Goal: Information Seeking & Learning: Learn about a topic

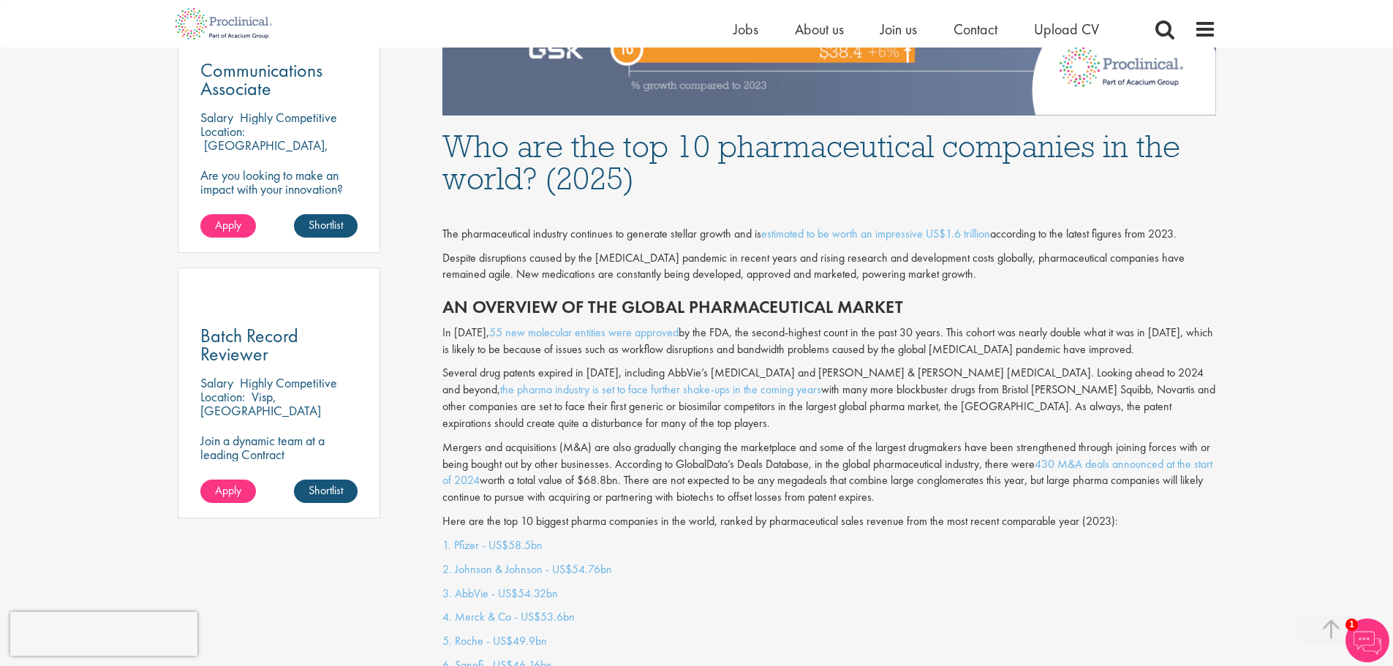
scroll to position [878, 0]
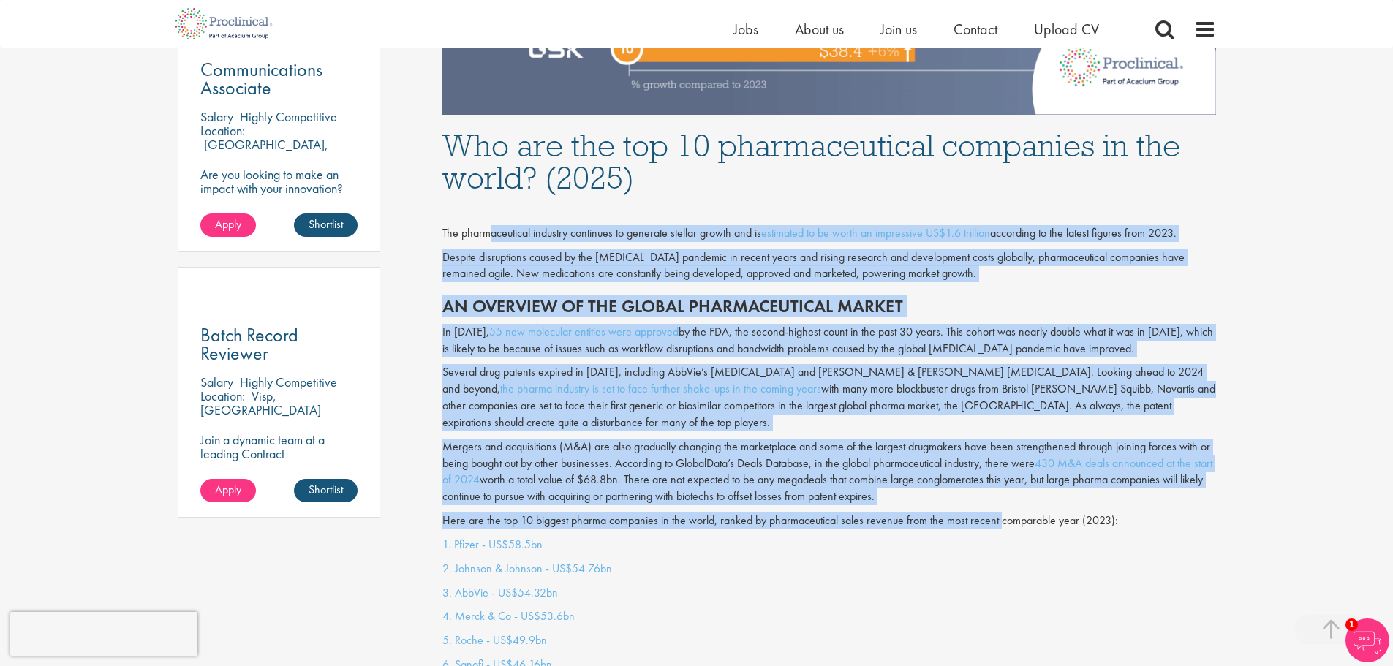
drag, startPoint x: 488, startPoint y: 230, endPoint x: 998, endPoint y: 506, distance: 579.8
click at [998, 506] on div "The pharmaceutical industry continues to generate stellar growth and is estimat…" at bounding box center [829, 369] width 796 height 336
click at [998, 513] on p "Here are the top 10 biggest pharma companies in the world, ranked by pharmaceut…" at bounding box center [829, 521] width 774 height 17
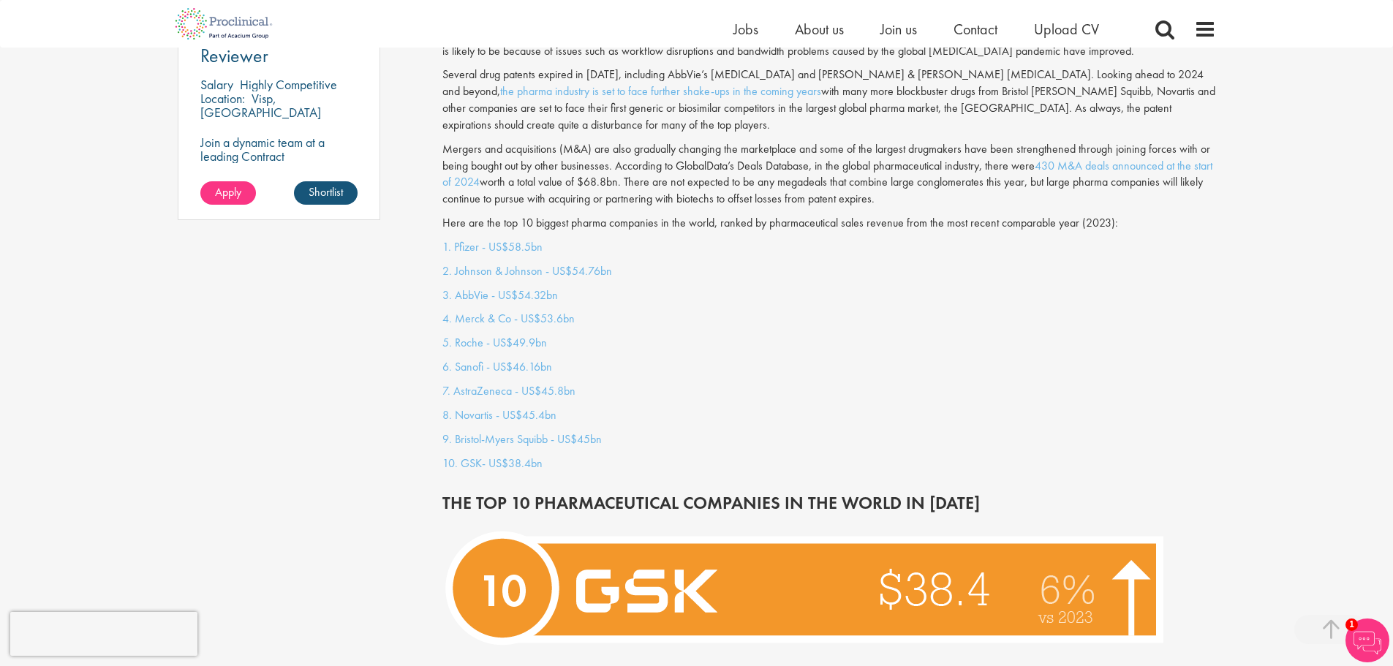
scroll to position [1389, 0]
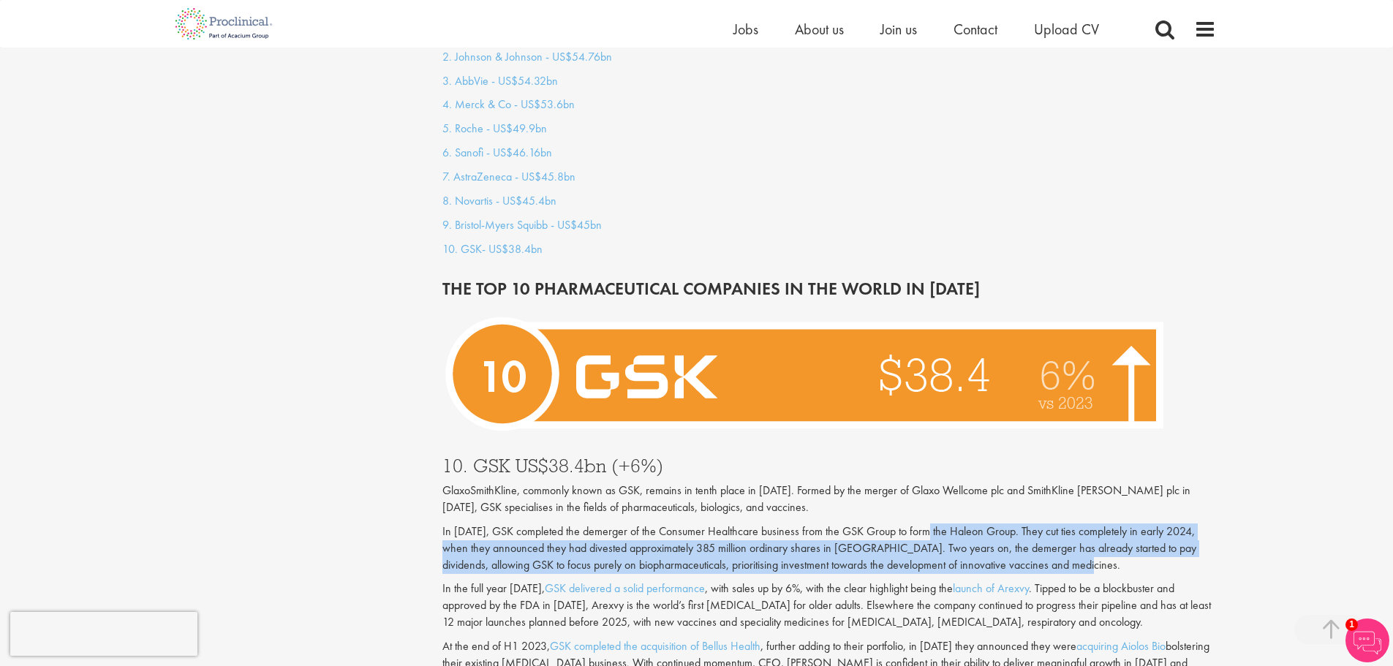
drag, startPoint x: 922, startPoint y: 516, endPoint x: 1133, endPoint y: 549, distance: 214.0
click at [1133, 549] on p "In [DATE], GSK completed the demerger of the Consumer Healthcare business from …" at bounding box center [829, 549] width 774 height 50
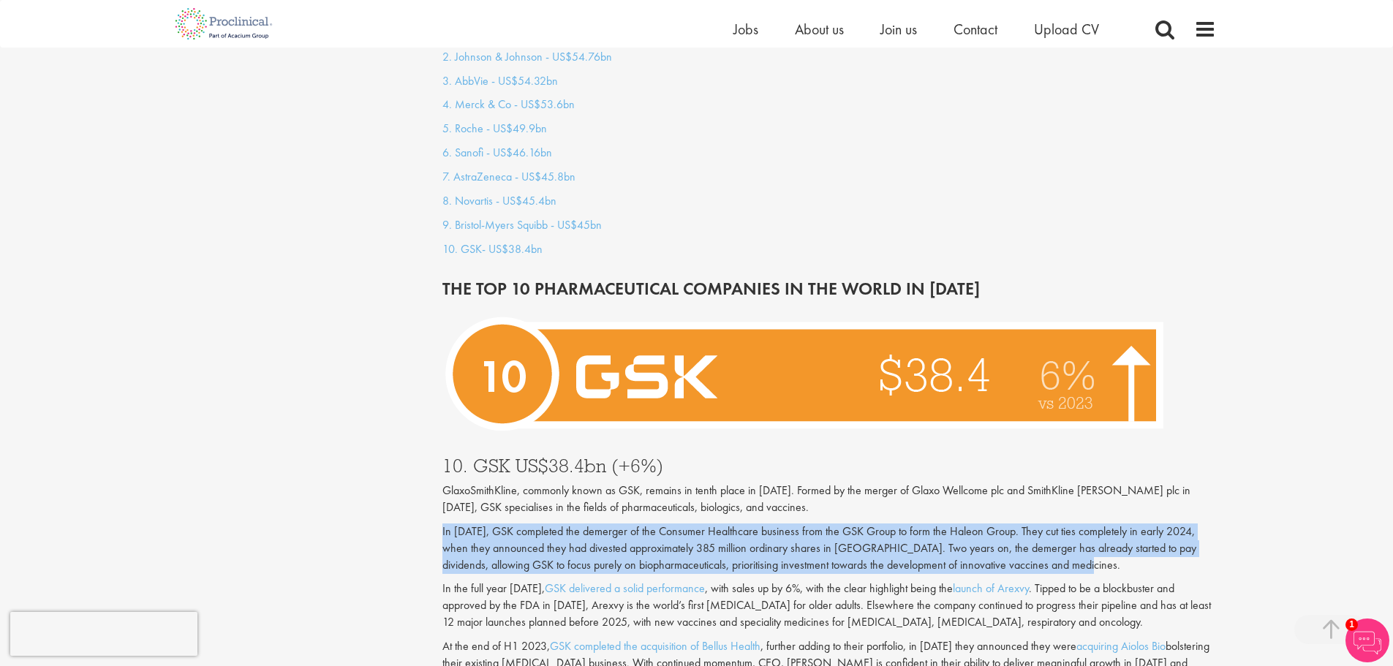
drag, startPoint x: 1135, startPoint y: 549, endPoint x: 313, endPoint y: 516, distance: 822.6
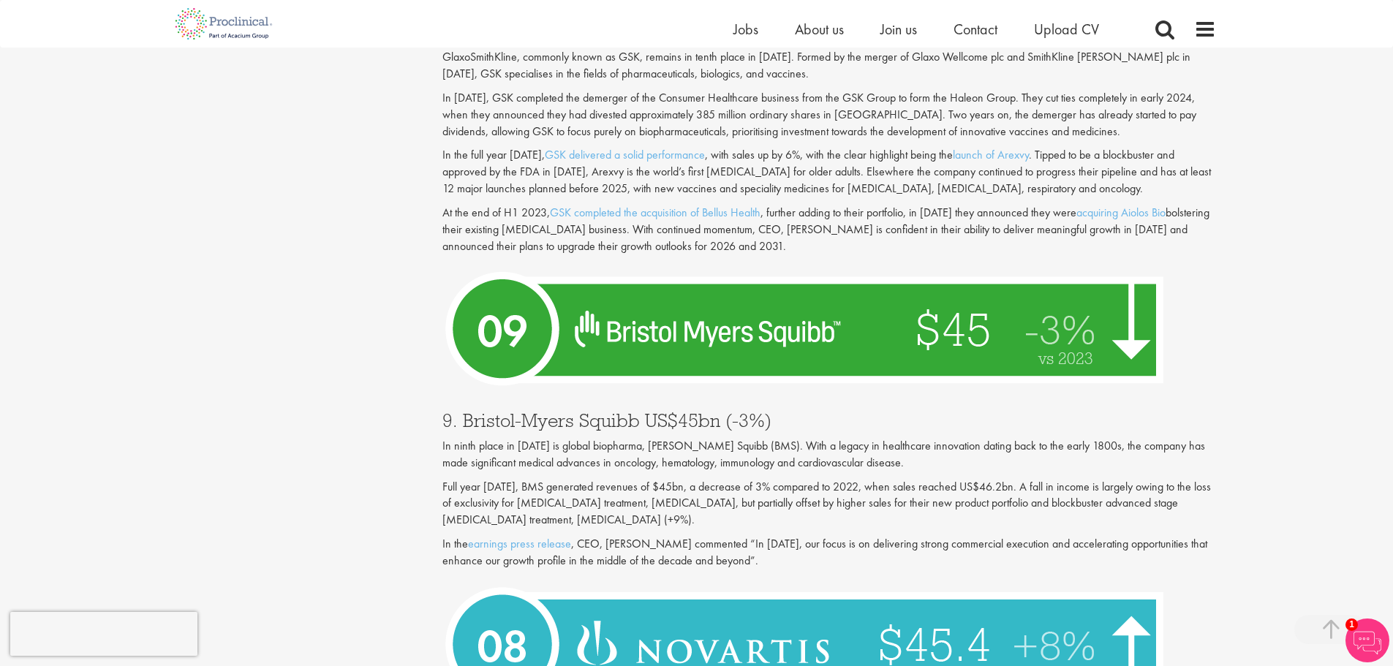
scroll to position [1828, 0]
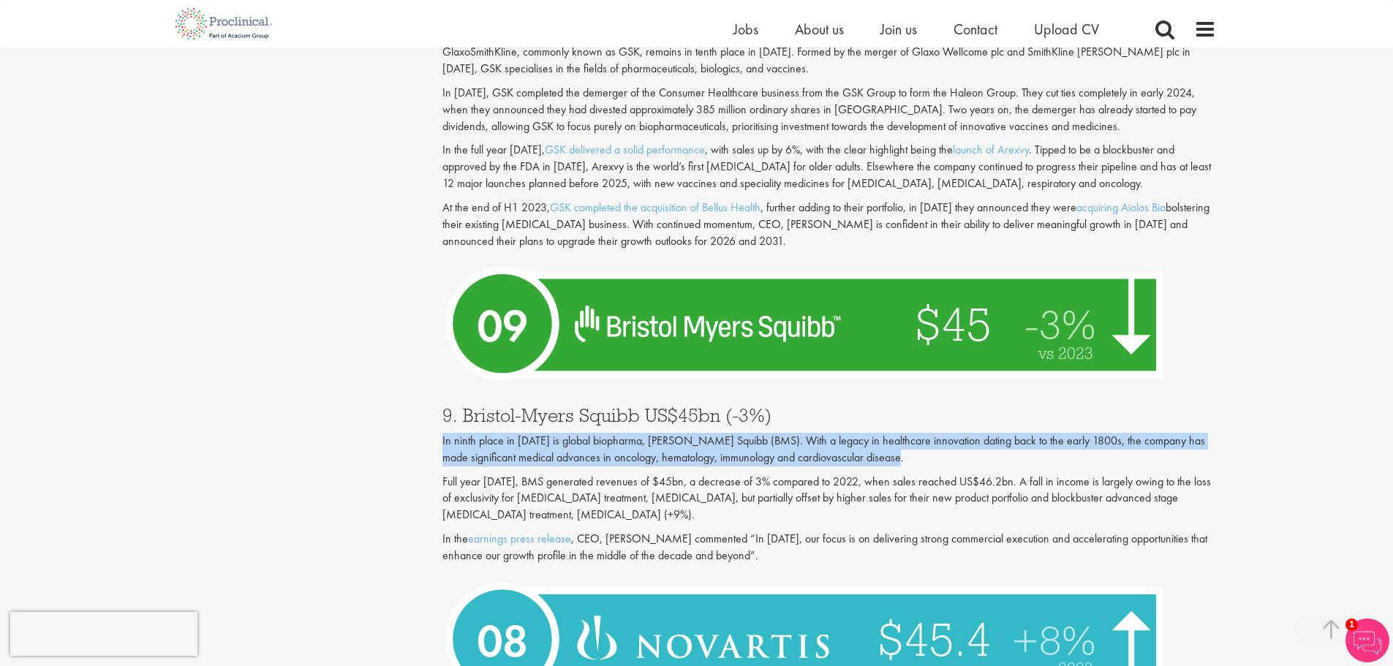
drag, startPoint x: 439, startPoint y: 423, endPoint x: 958, endPoint y: 436, distance: 518.6
click at [958, 436] on p "In ninth place in [DATE] is global biopharma, [PERSON_NAME] Squibb (BMS). With …" at bounding box center [829, 450] width 774 height 34
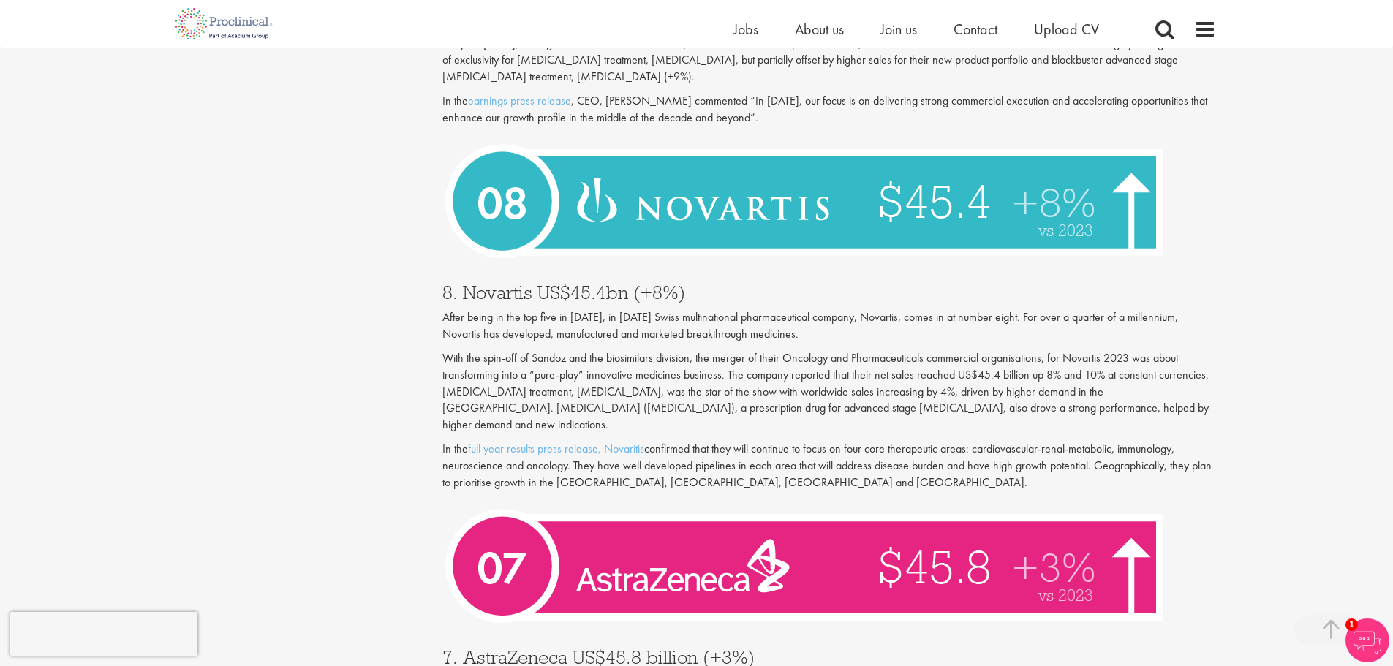
scroll to position [2267, 0]
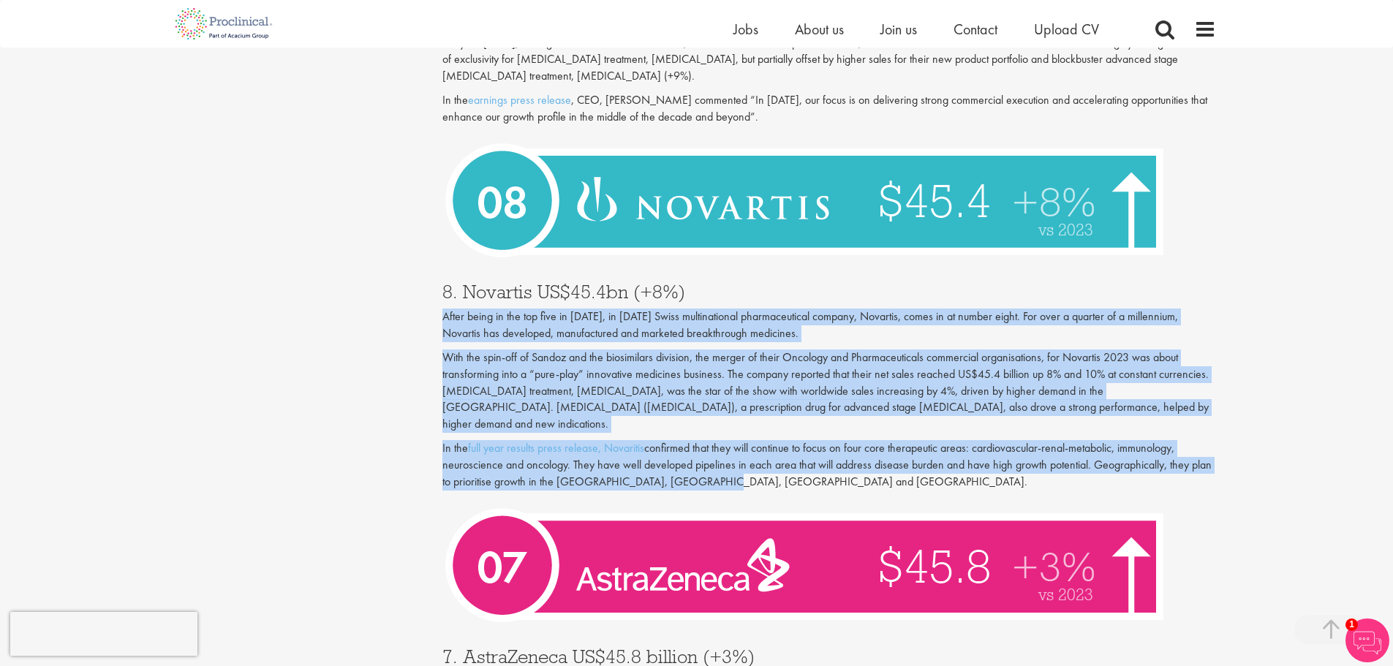
drag, startPoint x: 513, startPoint y: 313, endPoint x: 1172, endPoint y: 451, distance: 672.5
click at [1204, 461] on div "8. Novartis US$45.4bn (+8%) After being in the top five in [DATE], in [DATE] Sw…" at bounding box center [829, 383] width 796 height 230
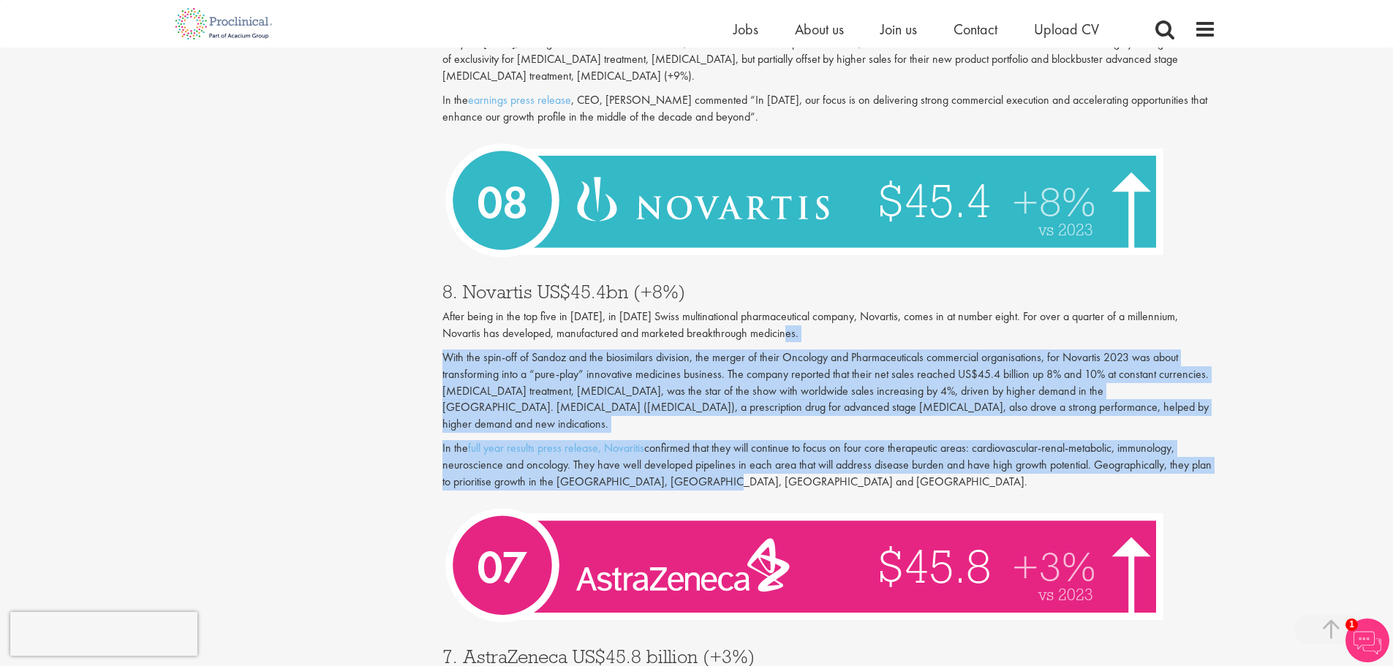
drag, startPoint x: 900, startPoint y: 312, endPoint x: 1225, endPoint y: 444, distance: 350.6
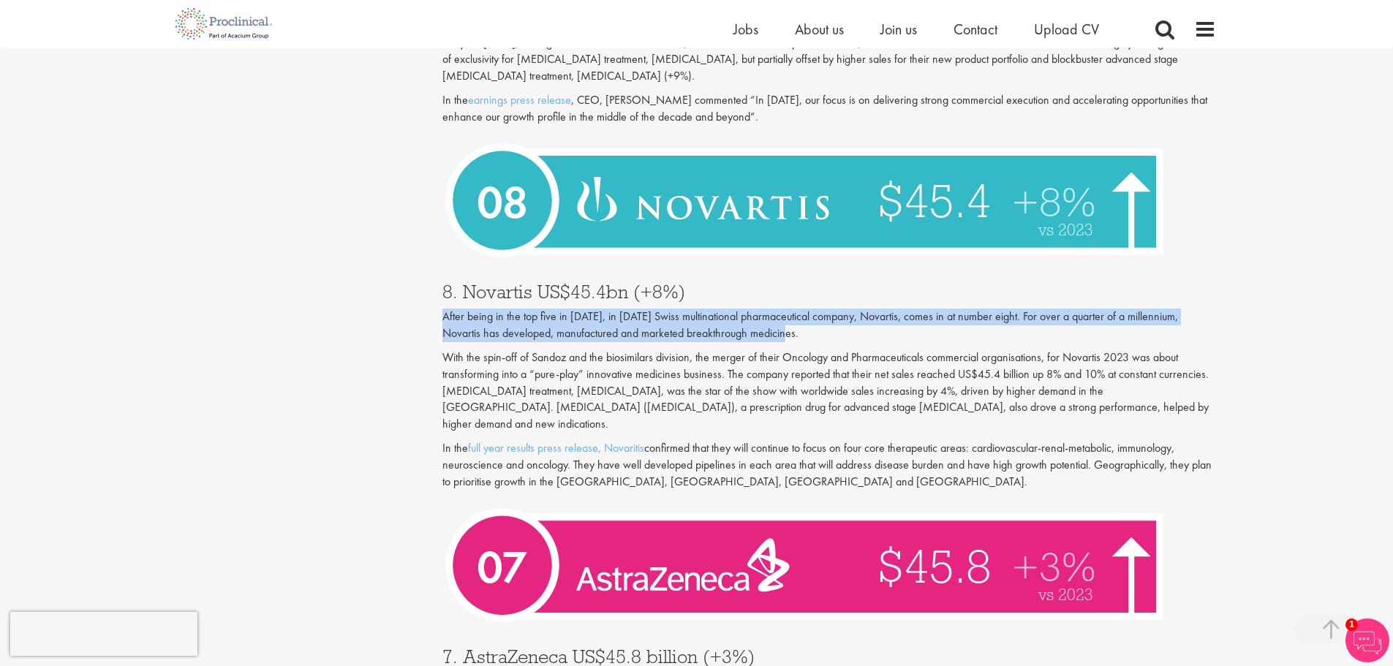
drag, startPoint x: 838, startPoint y: 271, endPoint x: 948, endPoint y: 314, distance: 118.3
click at [948, 314] on div "8. Novartis US$45.4bn (+8%) After being in the top five in [DATE], in [DATE] Sw…" at bounding box center [829, 383] width 796 height 230
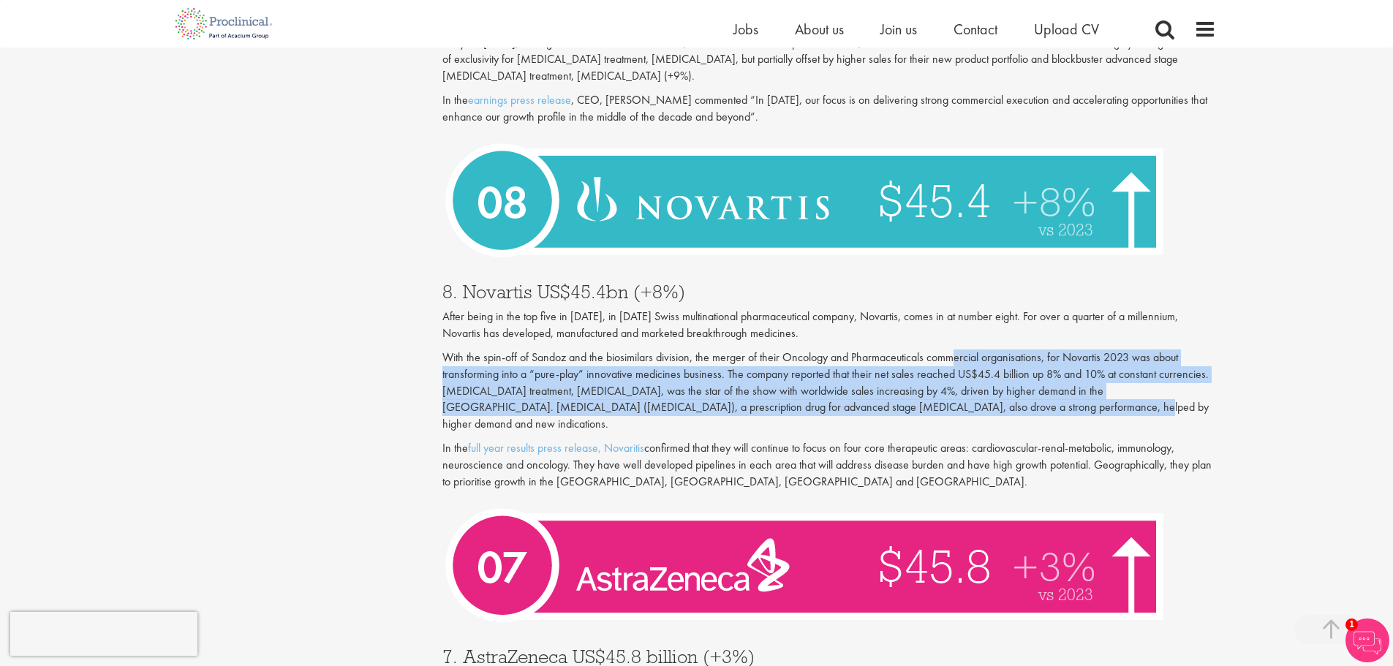
drag, startPoint x: 1027, startPoint y: 355, endPoint x: 1139, endPoint y: 386, distance: 115.5
click at [1139, 386] on p "With the spin-off of Sandoz and the biosimilars division, the merger of their O…" at bounding box center [829, 391] width 774 height 83
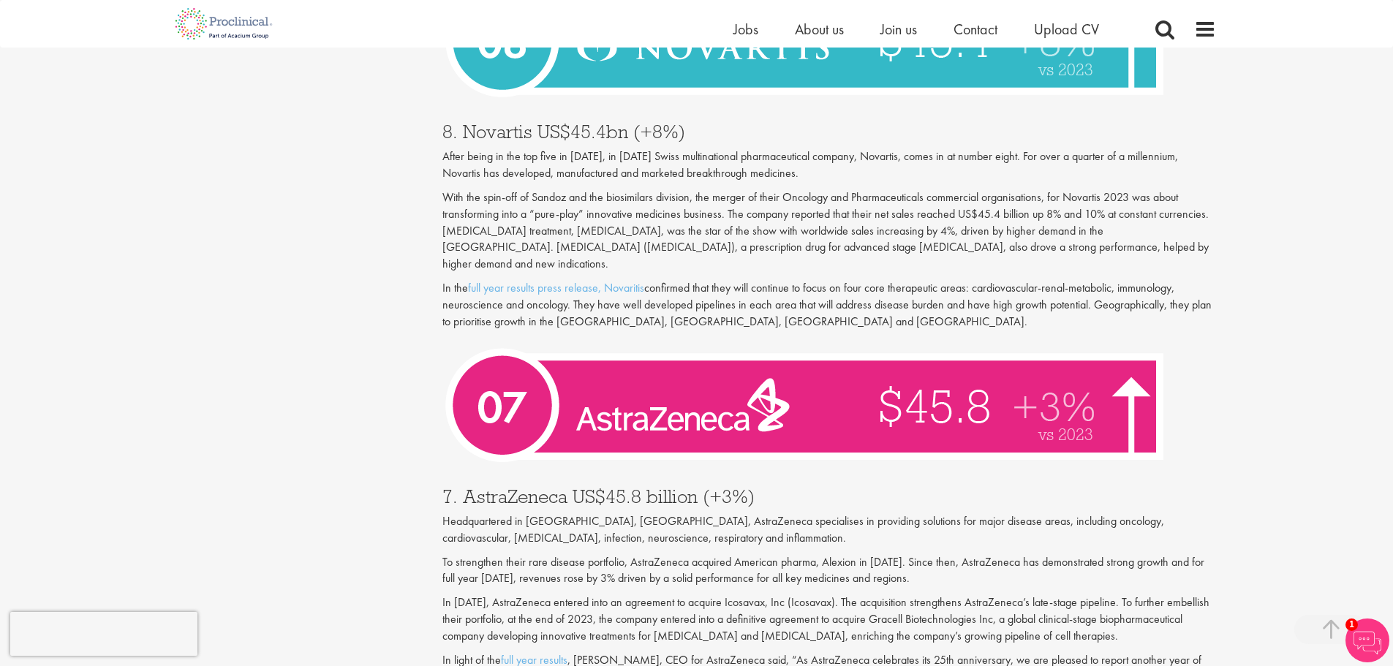
scroll to position [2486, 0]
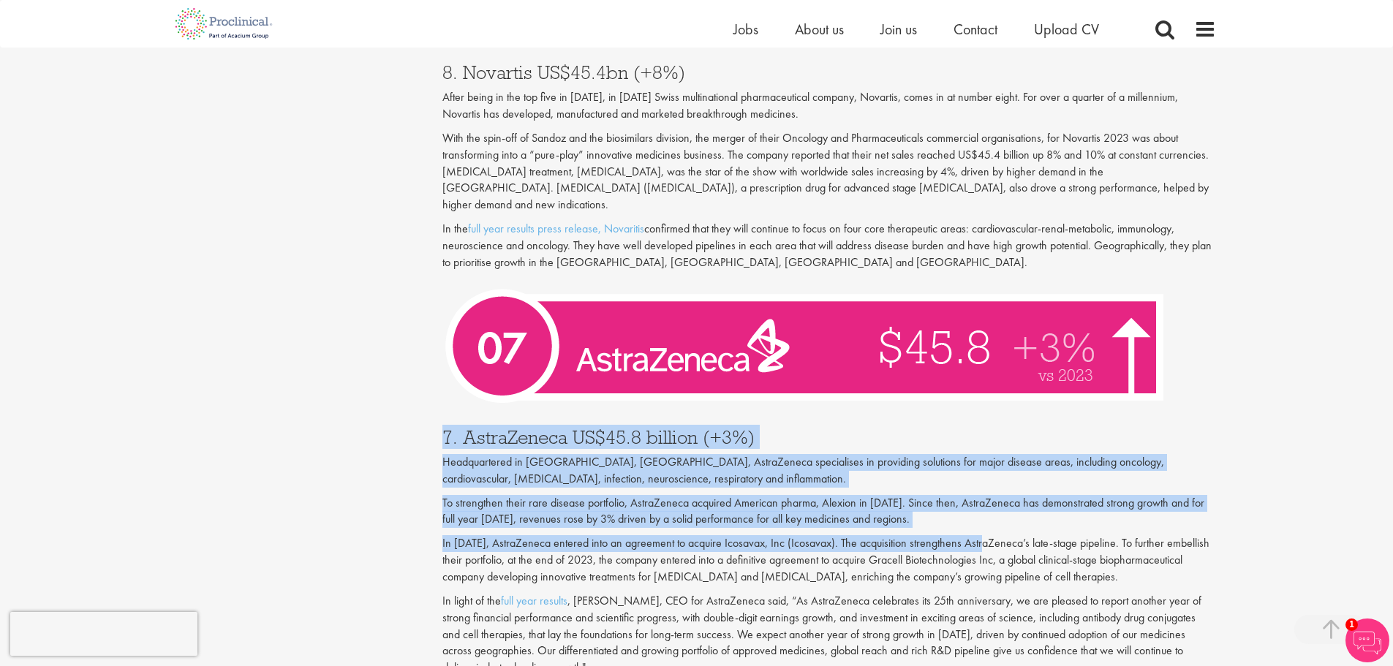
drag, startPoint x: 439, startPoint y: 396, endPoint x: 990, endPoint y: 502, distance: 561.5
click at [990, 502] on div "Who are the top 10 pharmaceutical companies in the world? (2025) our consultant…" at bounding box center [829, 543] width 796 height 5732
click at [368, 448] on div "Content types Quizzes Blogs Guidebooks & Reports Videos Infographics Case studi…" at bounding box center [697, 543] width 1060 height 5746
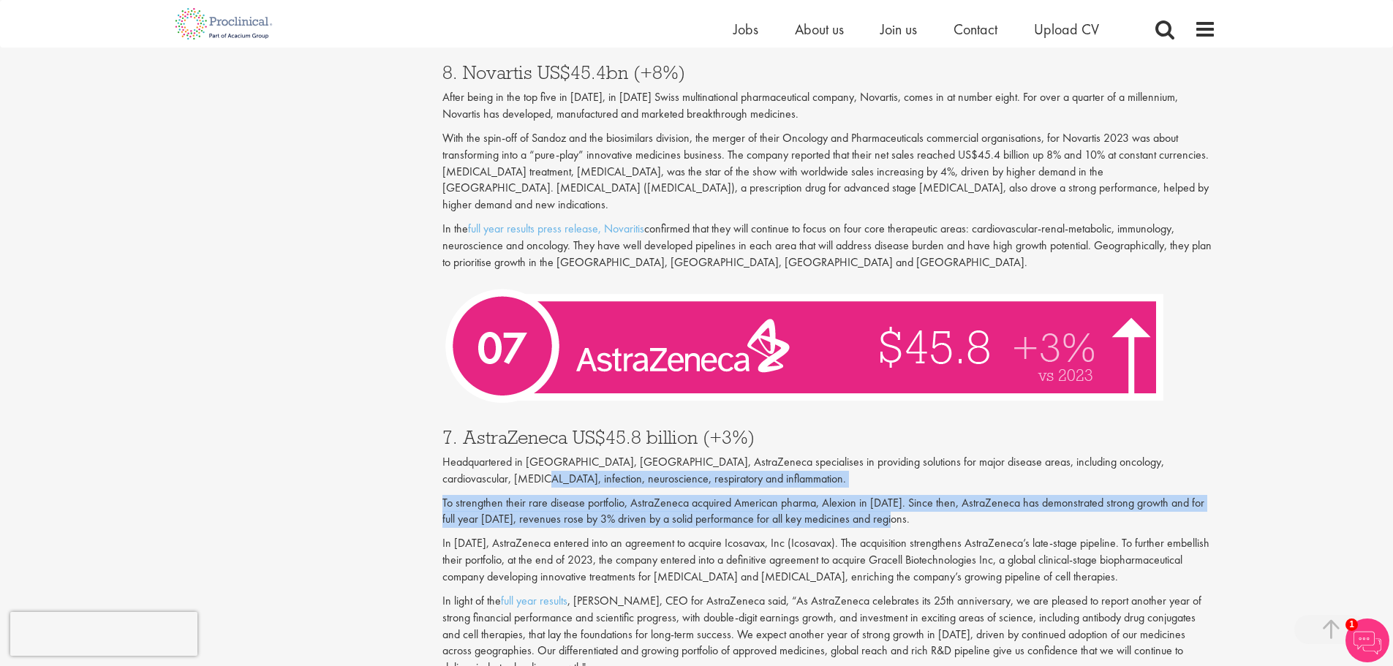
drag, startPoint x: 373, startPoint y: 438, endPoint x: 908, endPoint y: 482, distance: 536.4
click at [908, 482] on div "Content types Quizzes Blogs Guidebooks & Reports Videos Infographics Case studi…" at bounding box center [697, 543] width 1060 height 5746
click at [908, 495] on p "To strengthen their rare disease portfolio, AstraZeneca acquired American pharm…" at bounding box center [829, 512] width 774 height 34
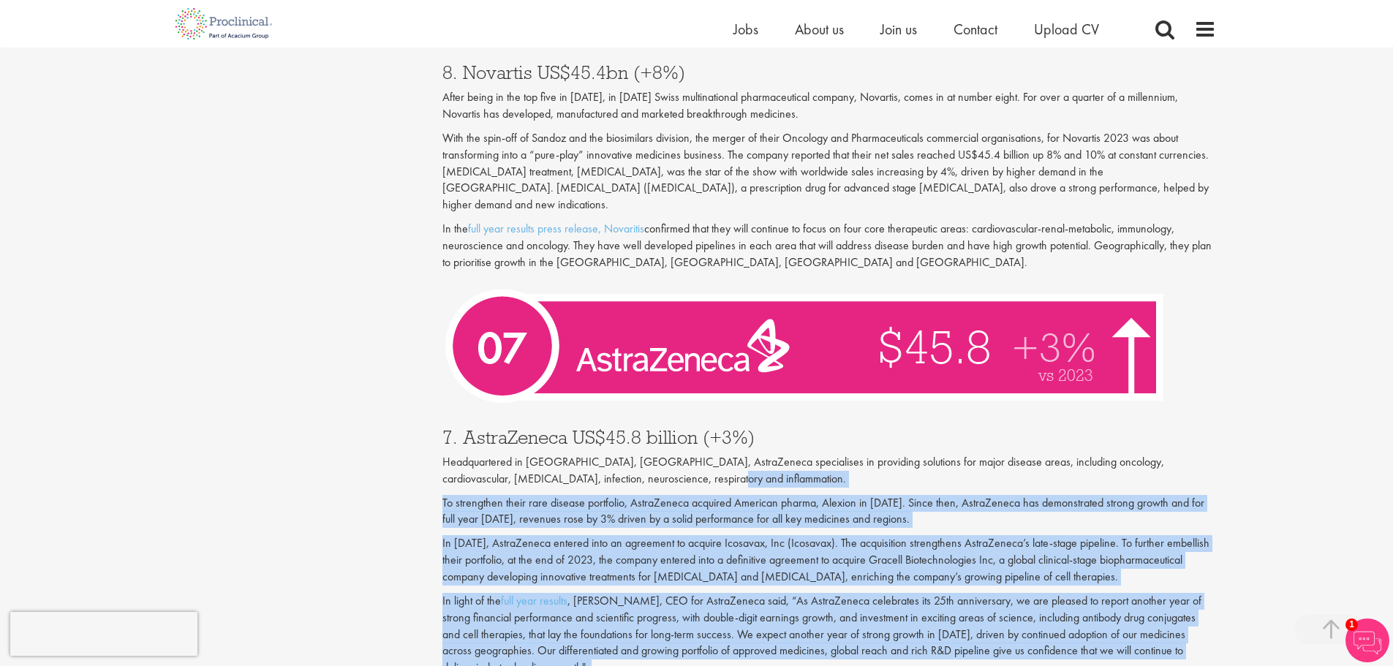
drag, startPoint x: 926, startPoint y: 450, endPoint x: 898, endPoint y: 653, distance: 204.5
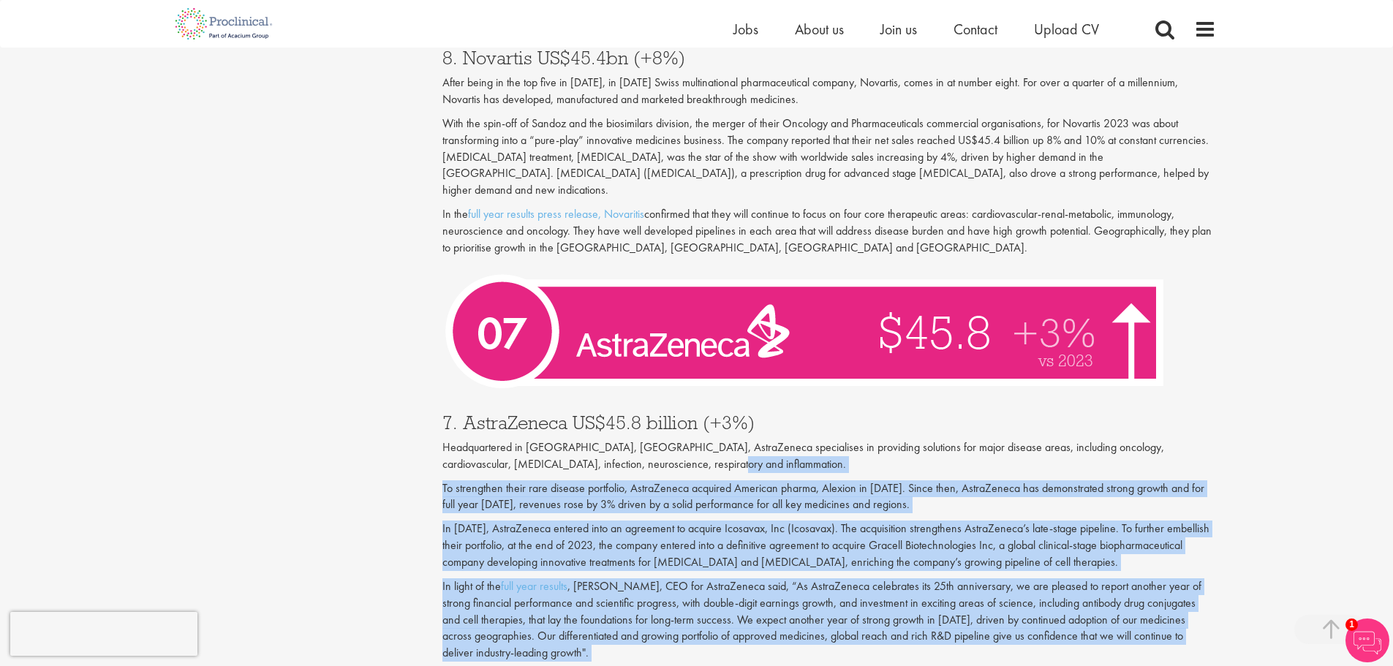
click at [880, 540] on div "7. AstraZeneca US$45.8 billion (+3%) Headquartered in [GEOGRAPHIC_DATA], [GEOGR…" at bounding box center [829, 534] width 796 height 271
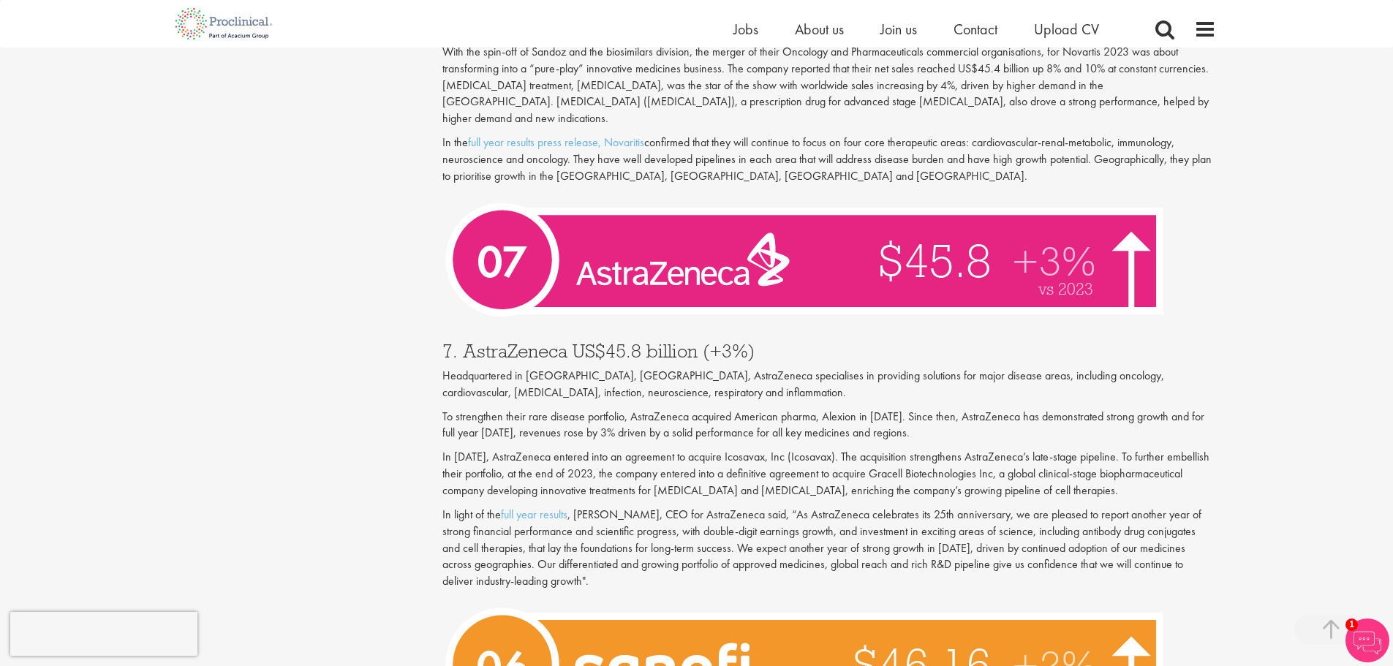
scroll to position [2574, 0]
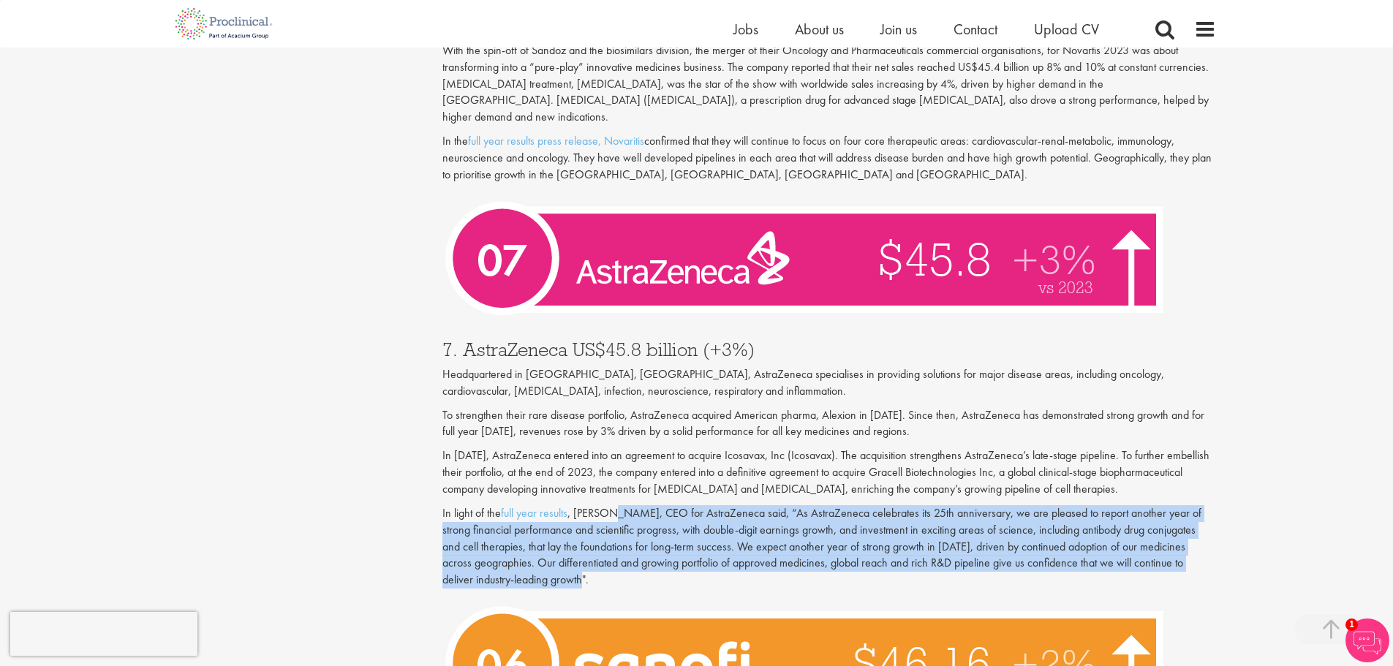
drag, startPoint x: 609, startPoint y: 483, endPoint x: 692, endPoint y: 552, distance: 108.0
click at [692, 552] on p "In light of the full year results , [PERSON_NAME], CEO for AstraZeneca said, “A…" at bounding box center [829, 546] width 774 height 83
click at [691, 552] on p "In light of the full year results , [PERSON_NAME], CEO for AstraZeneca said, “A…" at bounding box center [829, 546] width 774 height 83
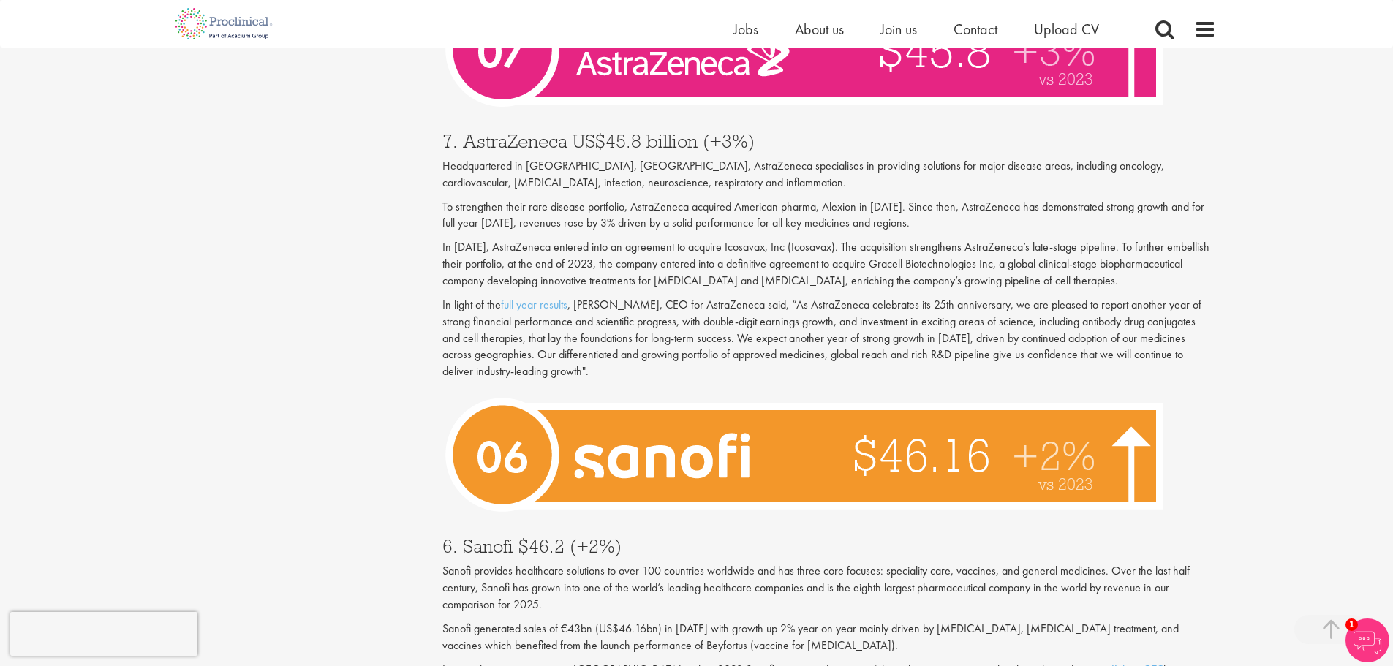
scroll to position [2867, 0]
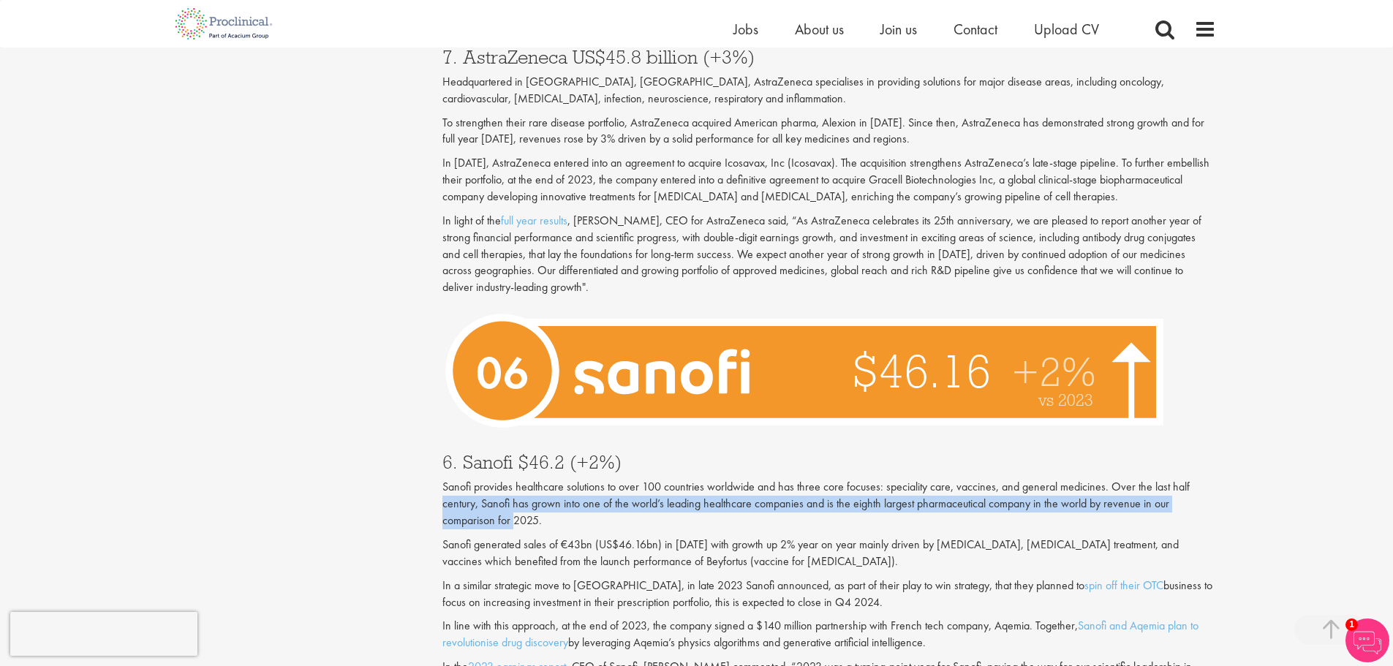
drag, startPoint x: 440, startPoint y: 475, endPoint x: 513, endPoint y: 488, distance: 74.3
click at [513, 488] on div "Who are the top 10 pharmaceutical companies in the world? (2025) our consultant…" at bounding box center [829, 163] width 796 height 5732
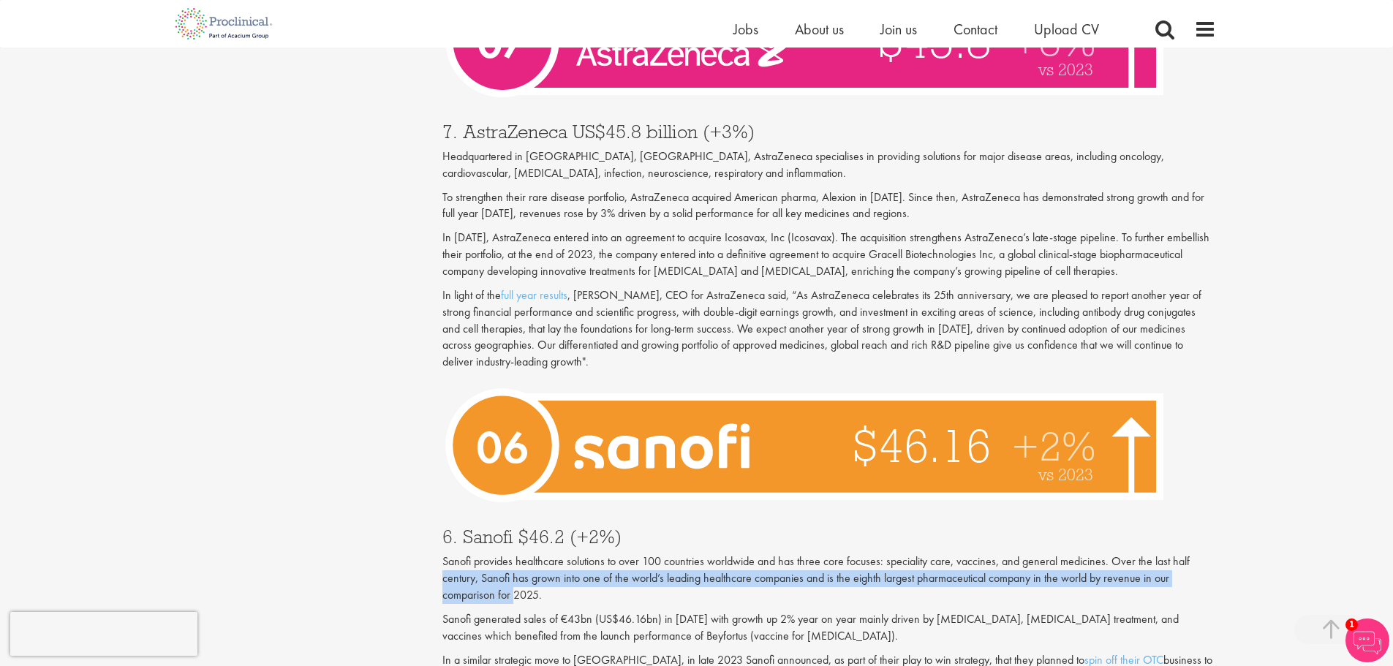
scroll to position [2793, 0]
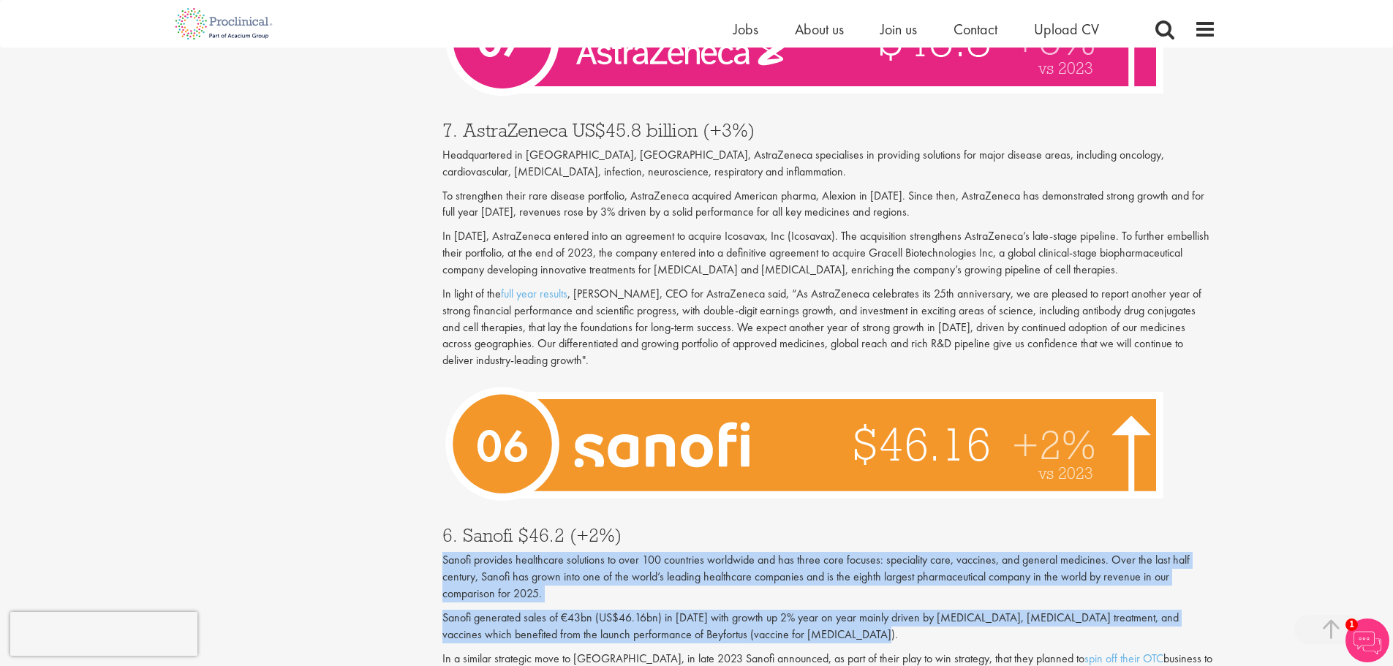
drag, startPoint x: 875, startPoint y: 502, endPoint x: 1158, endPoint y: 594, distance: 296.7
click at [1158, 594] on div "6. Sanofi $46.2 (+2%) Sanofi provides healthcare solutions to over 100 countrie…" at bounding box center [829, 662] width 796 height 302
click at [718, 552] on span "Sanofi provides healthcare solutions to over 100 countries worldwide and has th…" at bounding box center [815, 576] width 747 height 49
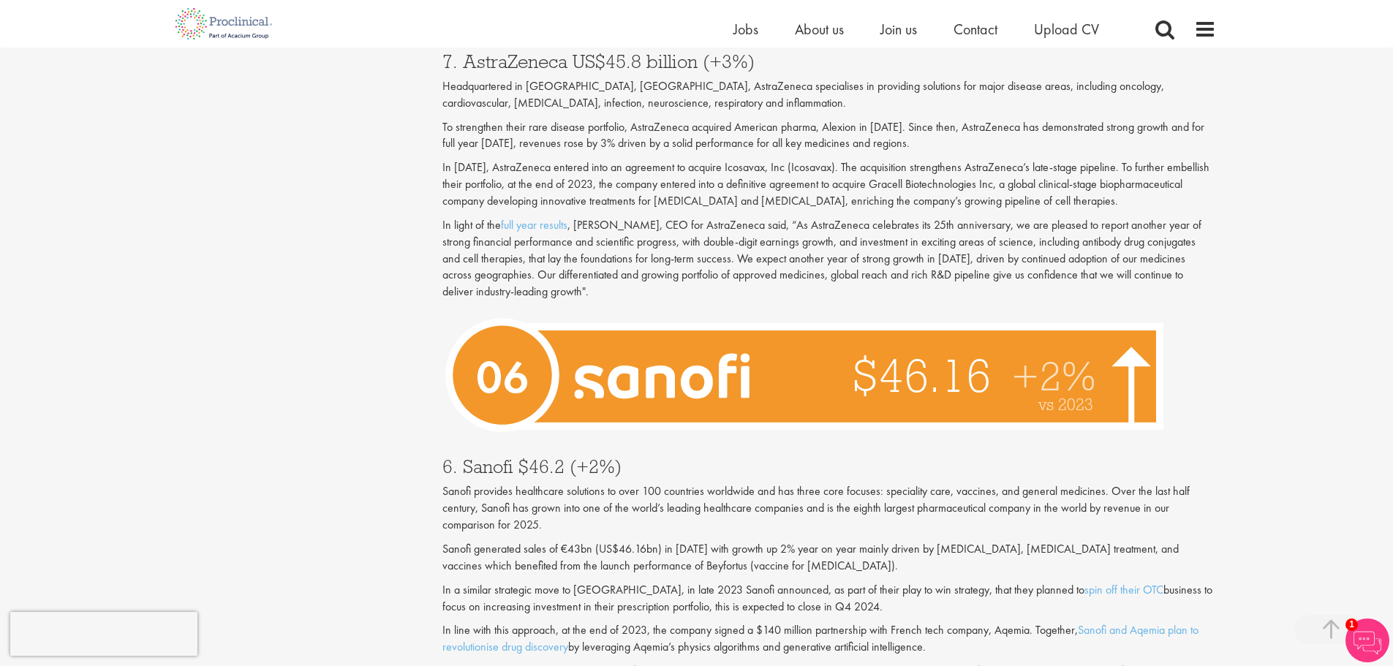
scroll to position [2940, 0]
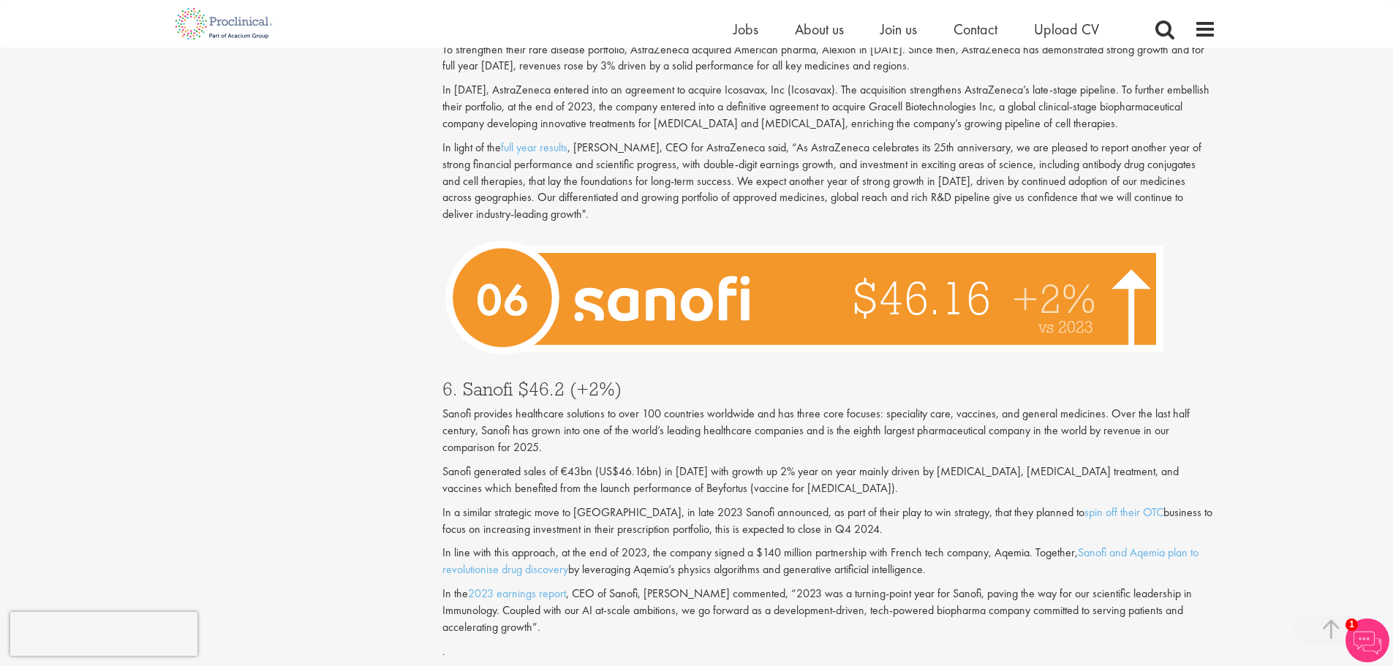
drag, startPoint x: 671, startPoint y: 459, endPoint x: 900, endPoint y: 499, distance: 233.1
click at [900, 499] on div "6. Sanofi $46.2 (+2%) Sanofi provides healthcare solutions to over 100 countrie…" at bounding box center [829, 516] width 796 height 302
click at [900, 505] on p "In a similar strategic move to GSK, in late 2023 Sanofi announced, as part of t…" at bounding box center [829, 522] width 774 height 34
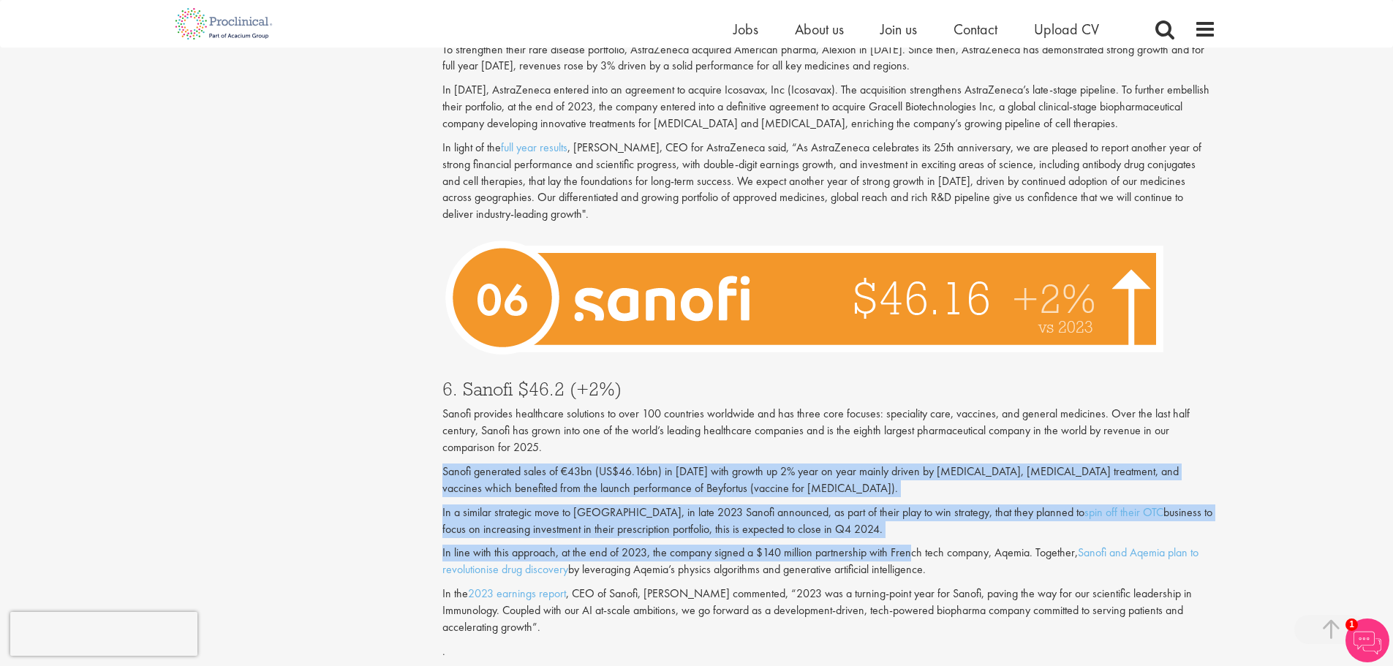
drag, startPoint x: 910, startPoint y: 505, endPoint x: 411, endPoint y: 442, distance: 503.5
click at [411, 442] on div "Content types Quizzes Blogs Guidebooks & Reports Videos Infographics Case studi…" at bounding box center [697, 90] width 1060 height 5746
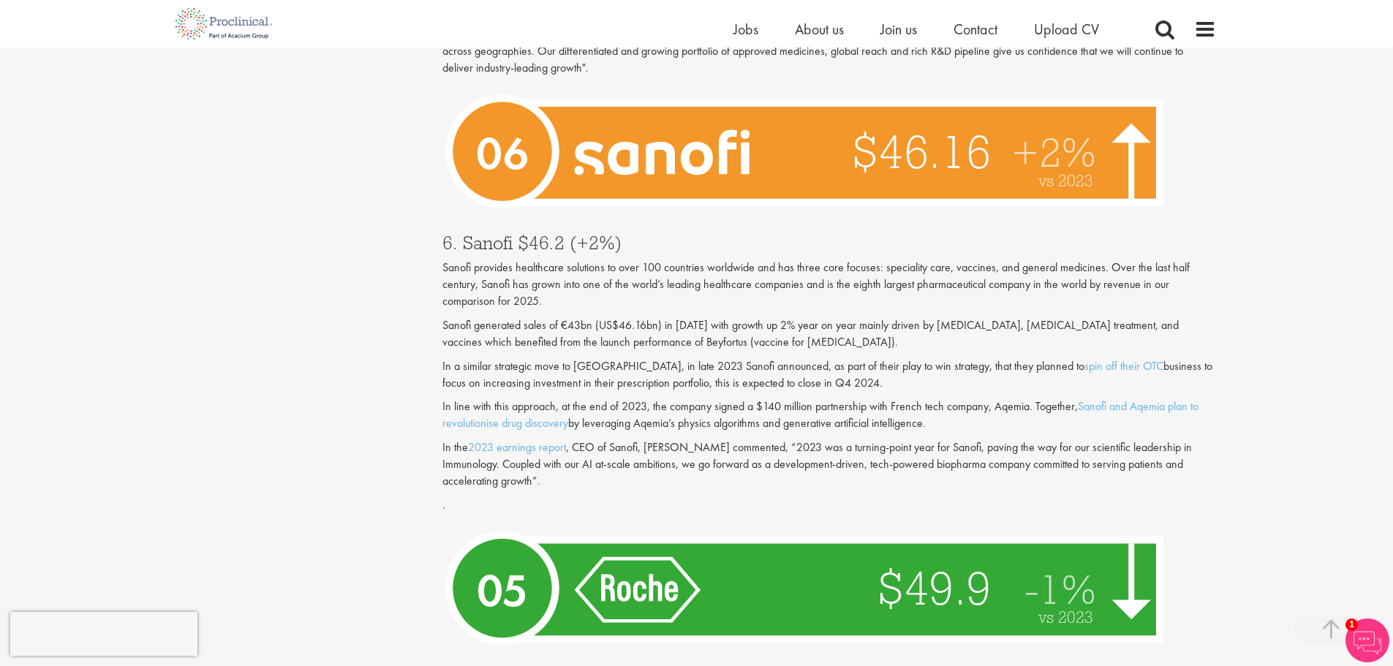
scroll to position [3452, 0]
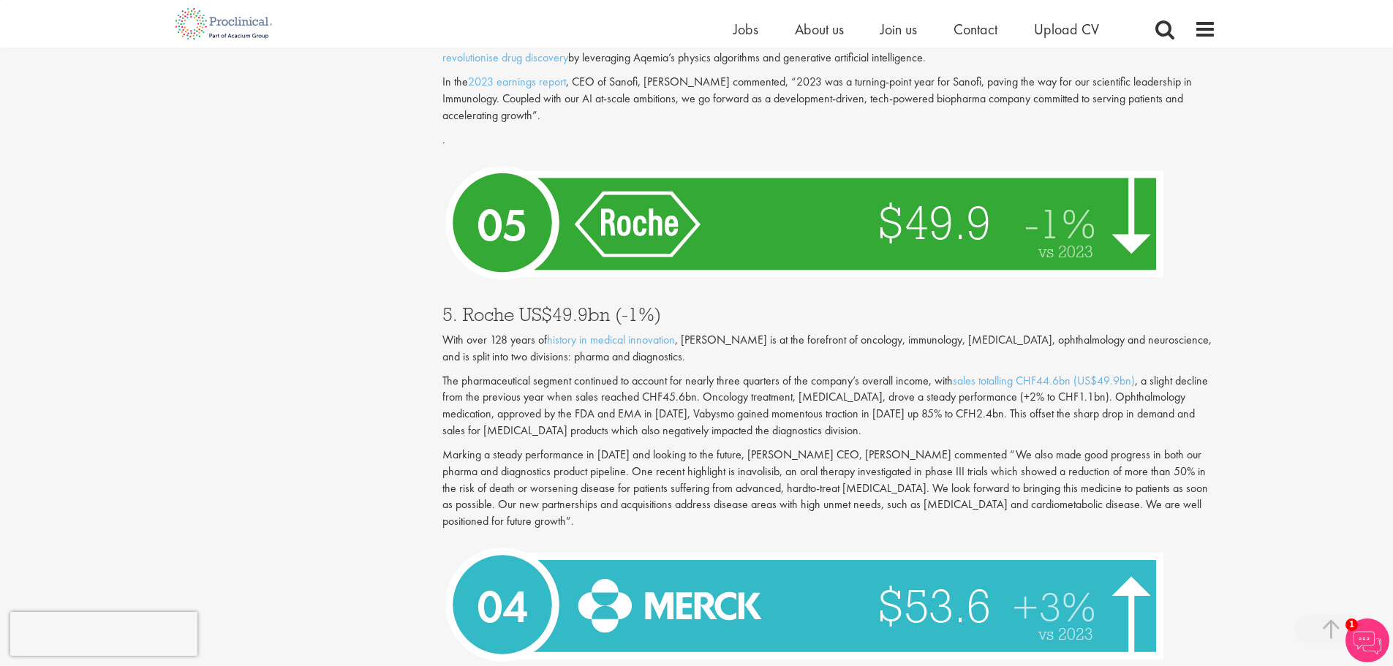
drag, startPoint x: 393, startPoint y: 304, endPoint x: 753, endPoint y: 497, distance: 408.0
click at [753, 497] on p "Marking a steady performance in [DATE] and looking to the future, [PERSON_NAME]…" at bounding box center [829, 488] width 774 height 83
drag, startPoint x: 457, startPoint y: 328, endPoint x: 1040, endPoint y: 492, distance: 605.4
click at [1040, 492] on div "5. Roche US$49.9bn (-1%) With over 128 years of history in medical innovation ,…" at bounding box center [829, 413] width 796 height 247
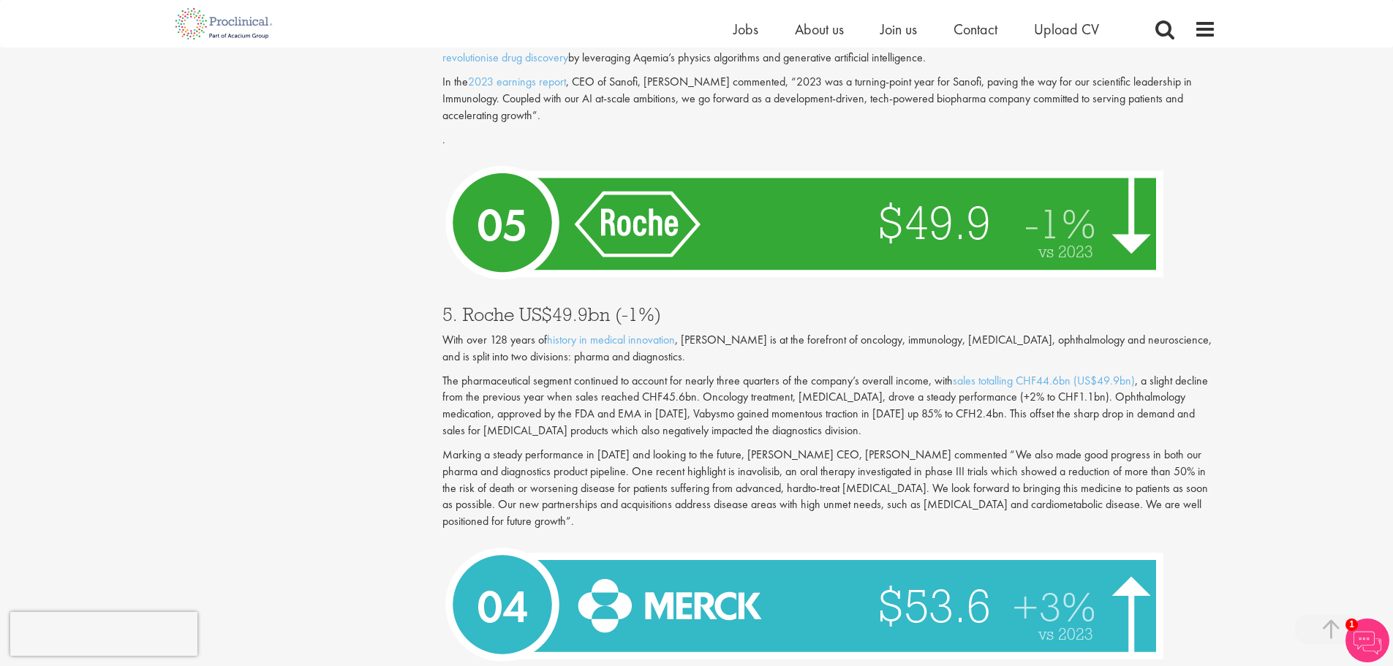
click at [1040, 492] on p "Marking a steady performance in [DATE] and looking to the future, [PERSON_NAME]…" at bounding box center [829, 488] width 774 height 83
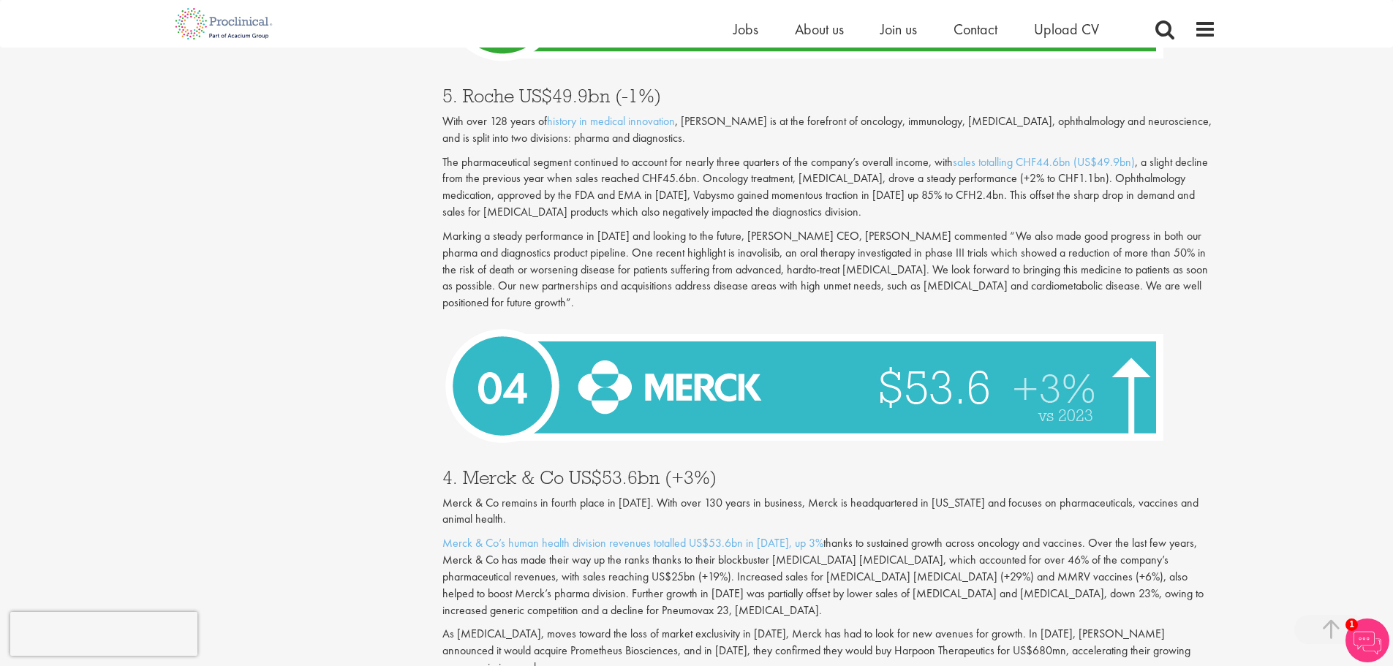
scroll to position [3671, 0]
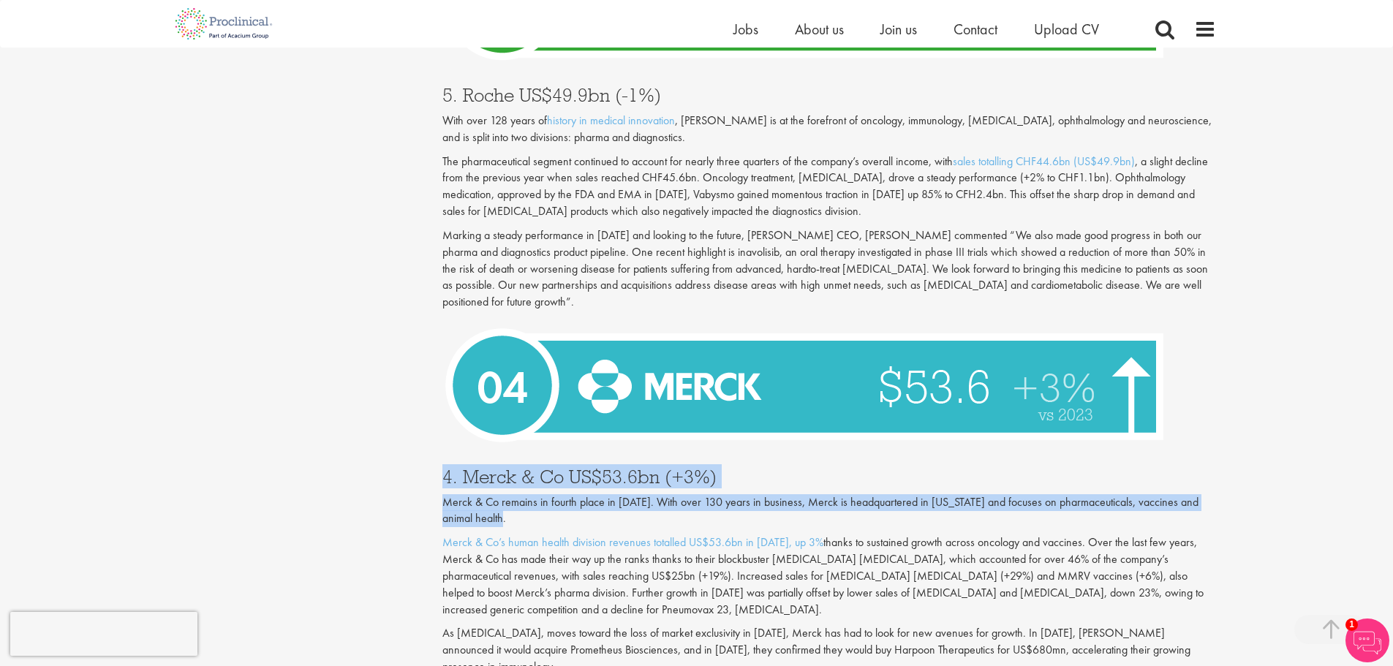
drag, startPoint x: 437, startPoint y: 441, endPoint x: 753, endPoint y: 492, distance: 320.0
click at [781, 453] on div "4. Merck & Co US$53.6bn (+3%) Merck & Co remains in fourth place in [DATE]. Wit…" at bounding box center [829, 622] width 796 height 338
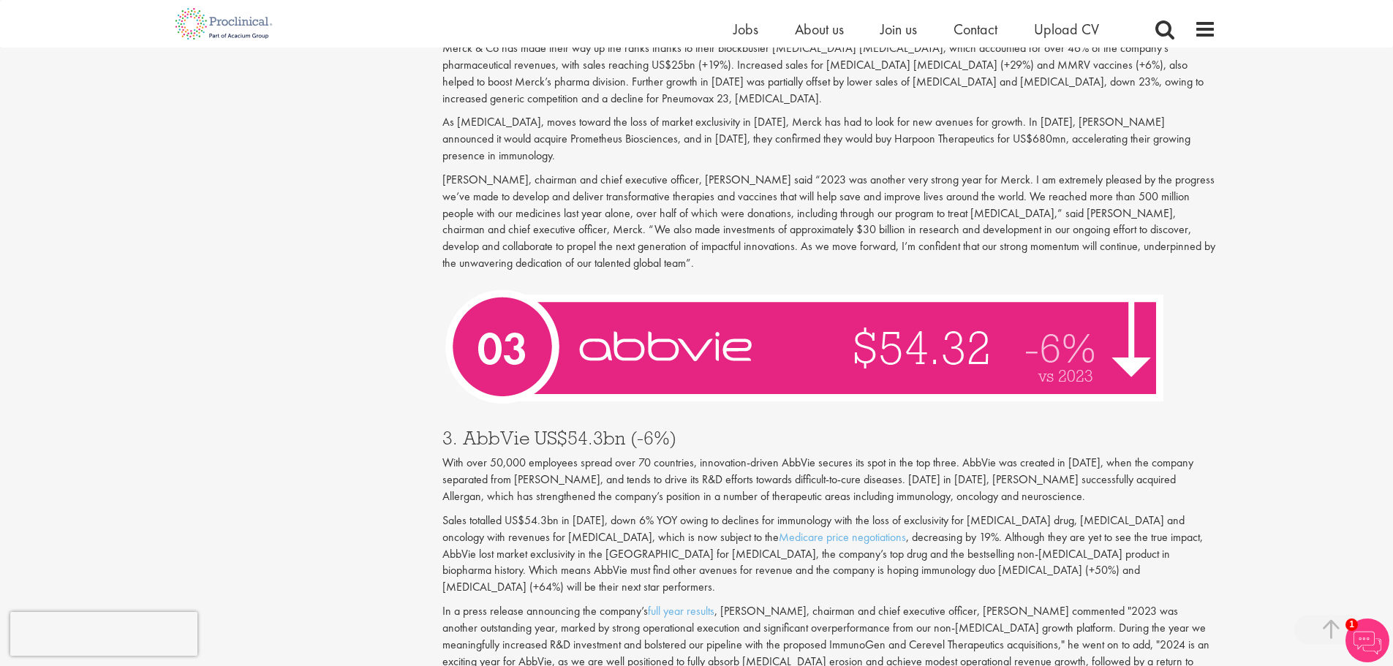
scroll to position [4183, 0]
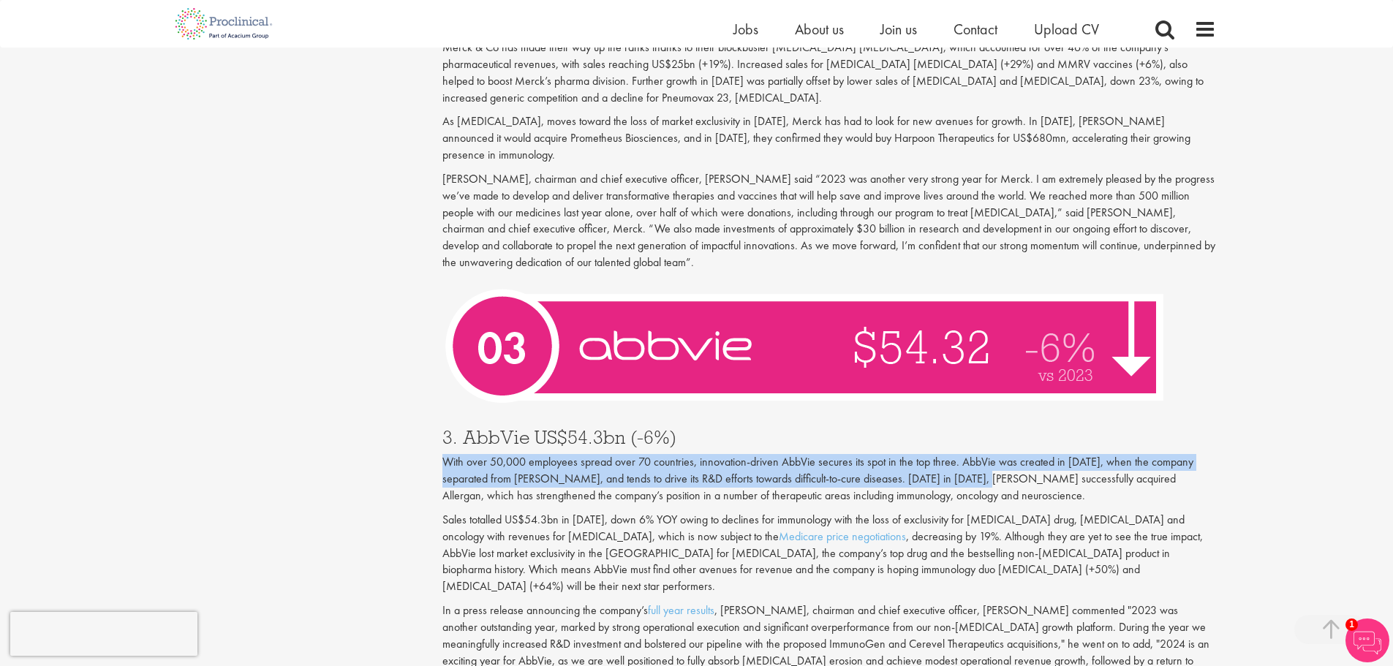
drag, startPoint x: 760, startPoint y: 390, endPoint x: 999, endPoint y: 431, distance: 242.7
click at [992, 431] on div "3. AbbVie US$54.3bn (-6%) With over 50,000 employees spread over 70 countries, …" at bounding box center [829, 553] width 796 height 280
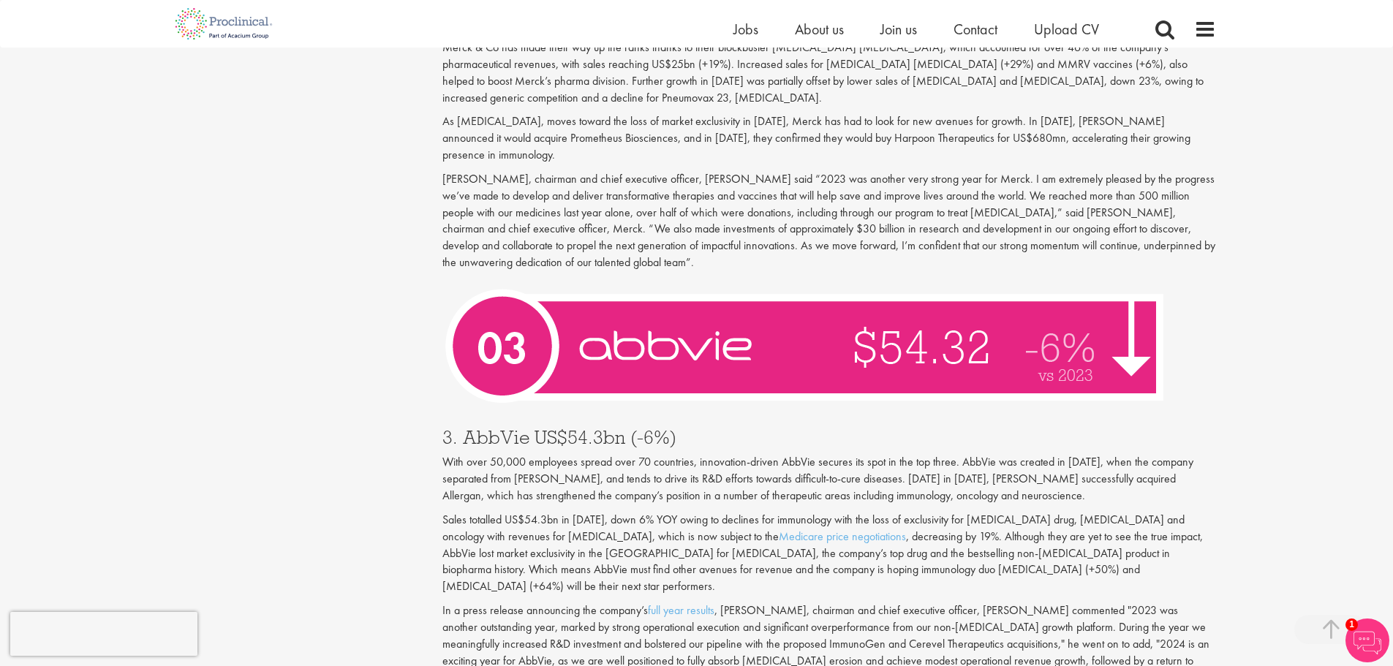
click at [1049, 454] on p "With over 50,000 employees spread over 70 countries, innovation-driven AbbVie s…" at bounding box center [829, 479] width 774 height 50
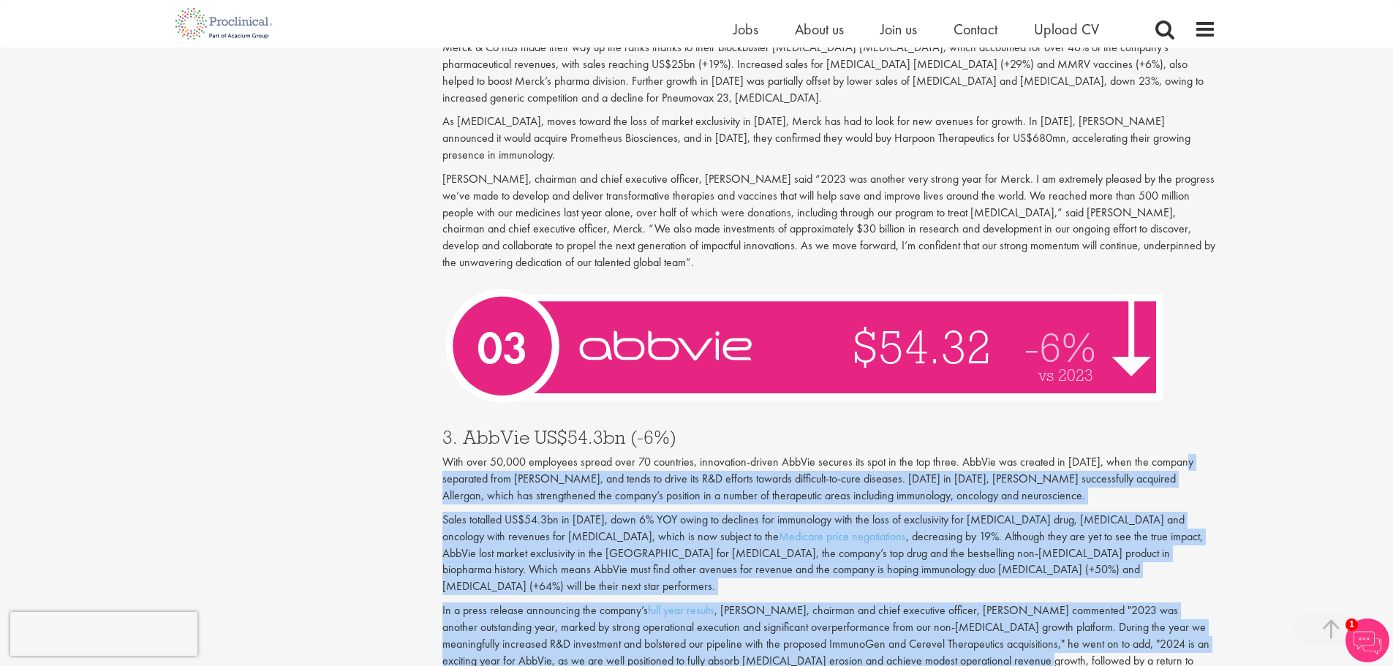
drag, startPoint x: 411, startPoint y: 423, endPoint x: 1021, endPoint y: 599, distance: 634.6
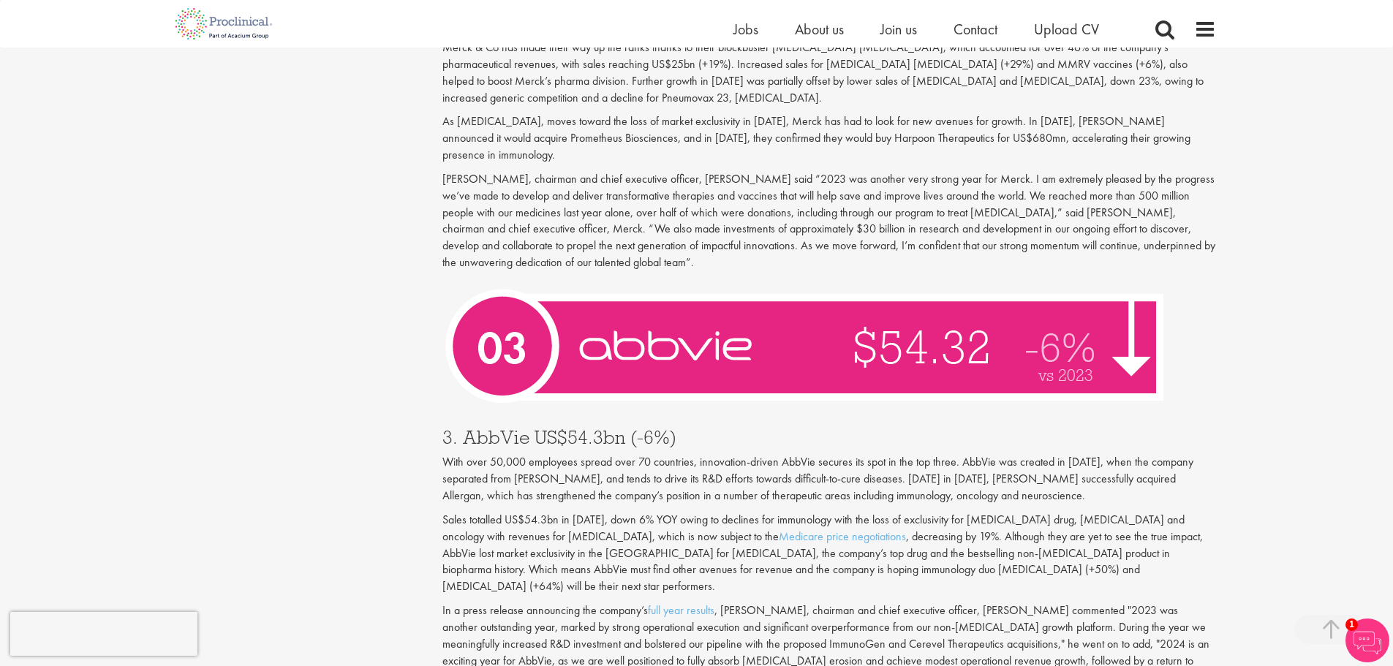
click at [995, 608] on p "In a press release announcing the company’s full year results , [PERSON_NAME], …" at bounding box center [829, 644] width 774 height 83
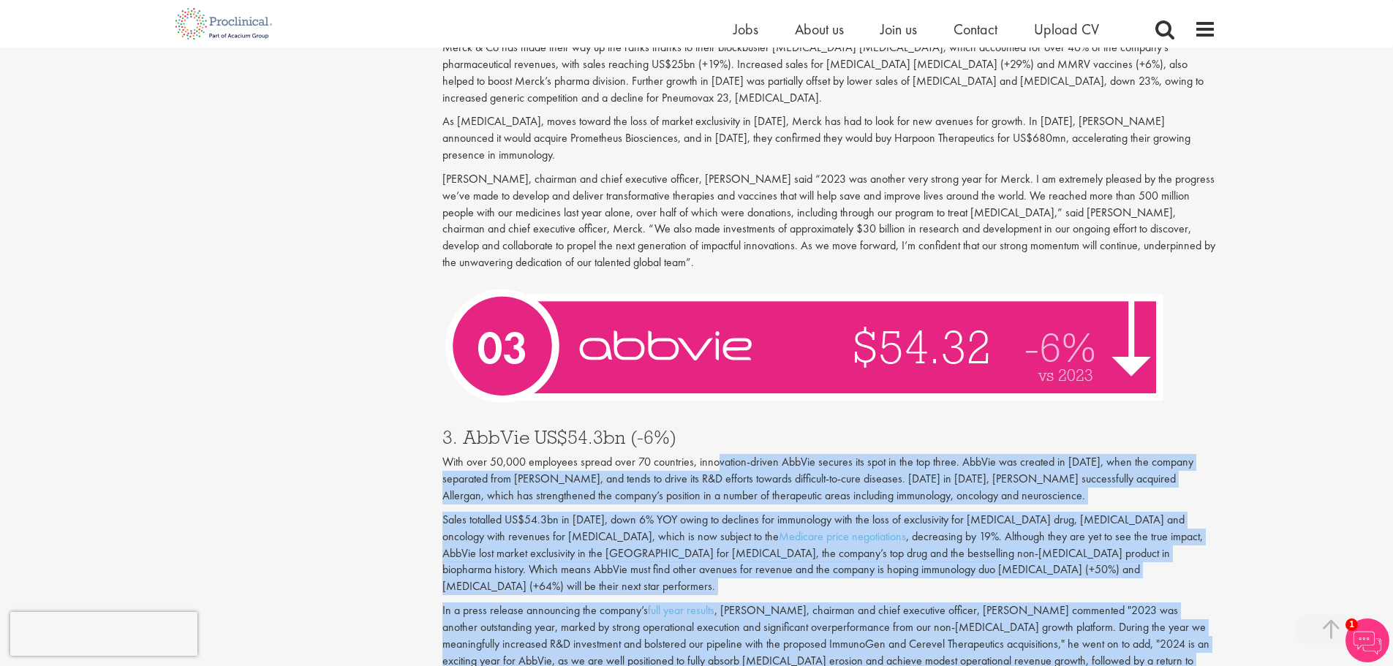
drag, startPoint x: 720, startPoint y: 401, endPoint x: 855, endPoint y: 616, distance: 253.6
click at [855, 616] on div "3. AbbVie US$54.3bn (-6%) With over 50,000 employees spread over 70 countries, …" at bounding box center [829, 553] width 796 height 280
click at [855, 616] on p "In a press release announcing the company’s full year results , [PERSON_NAME], …" at bounding box center [829, 644] width 774 height 83
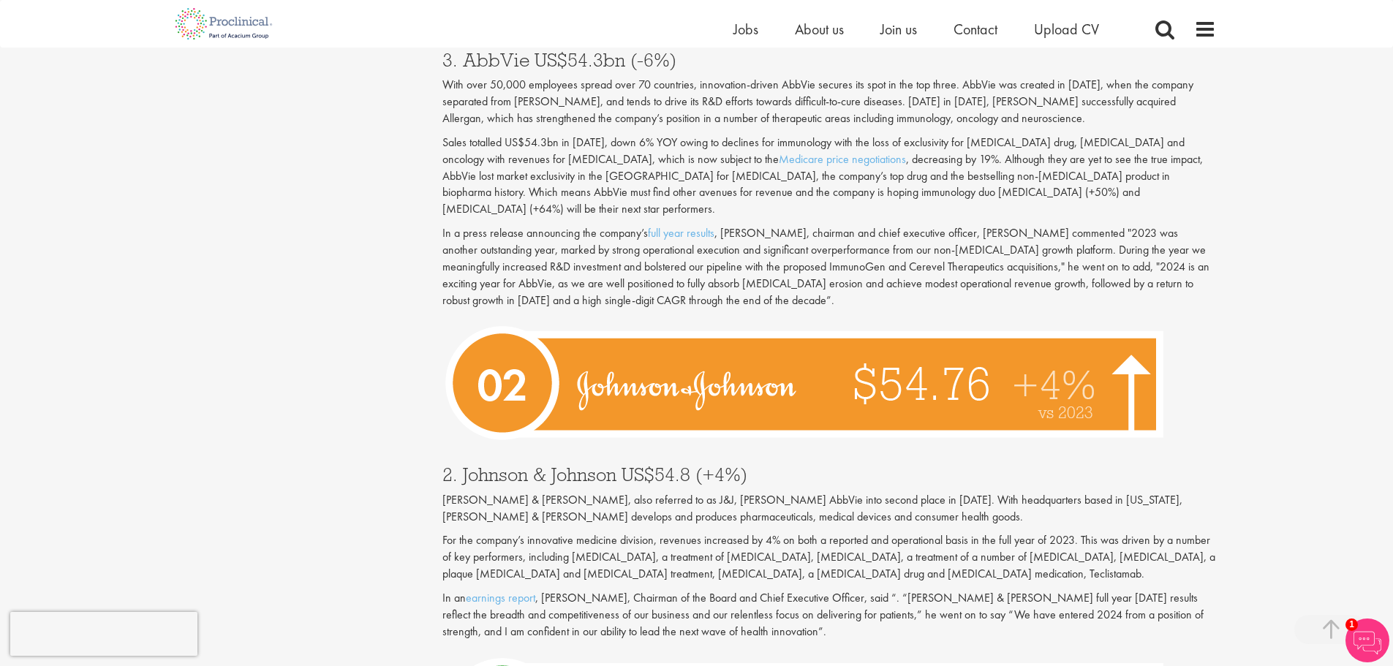
scroll to position [4622, 0]
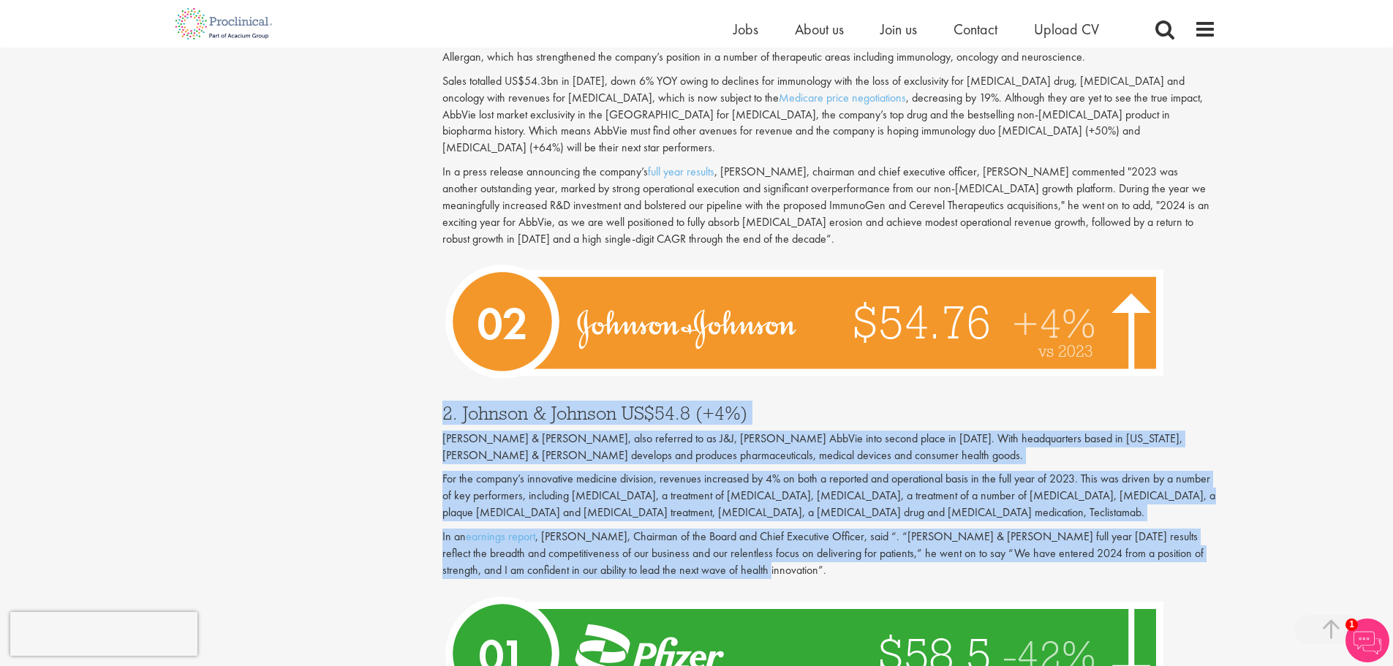
drag, startPoint x: 430, startPoint y: 326, endPoint x: 929, endPoint y: 508, distance: 531.6
click at [929, 529] on p "In an earnings report , [PERSON_NAME], Chairman of the Board and Chief Executiv…" at bounding box center [829, 554] width 774 height 50
drag, startPoint x: 788, startPoint y: 496, endPoint x: 408, endPoint y: 346, distance: 408.7
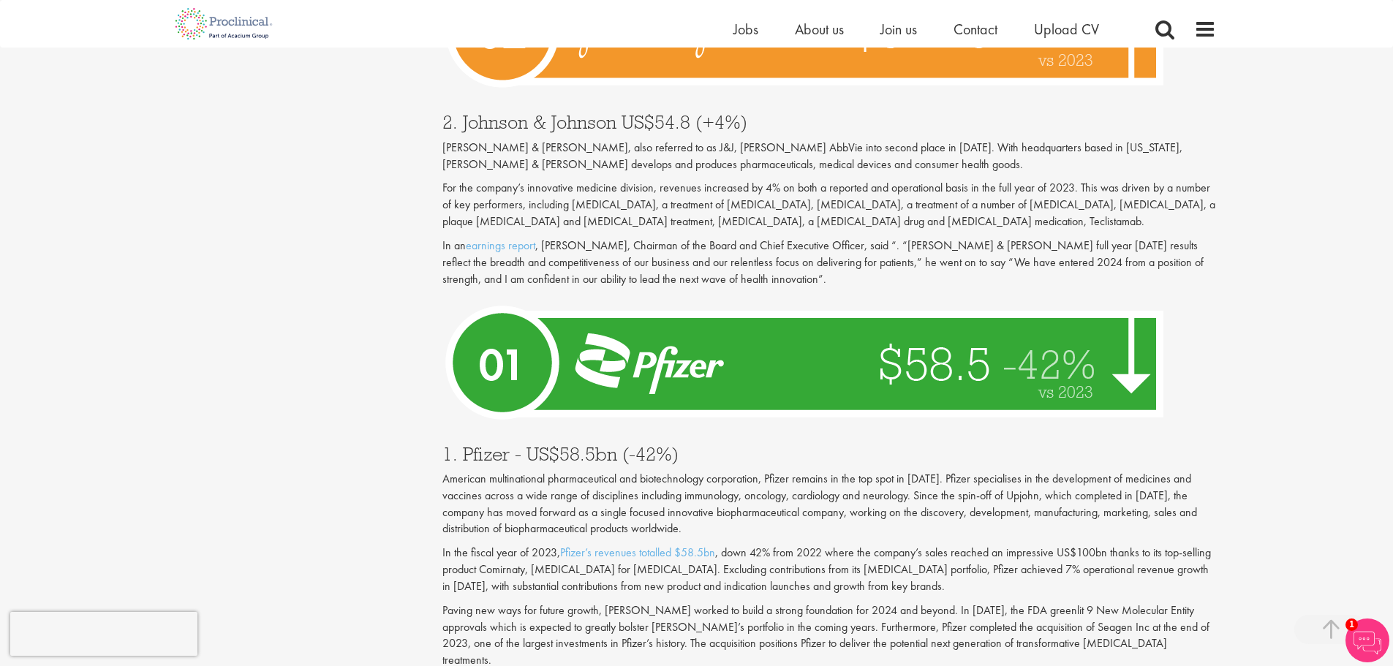
scroll to position [4914, 0]
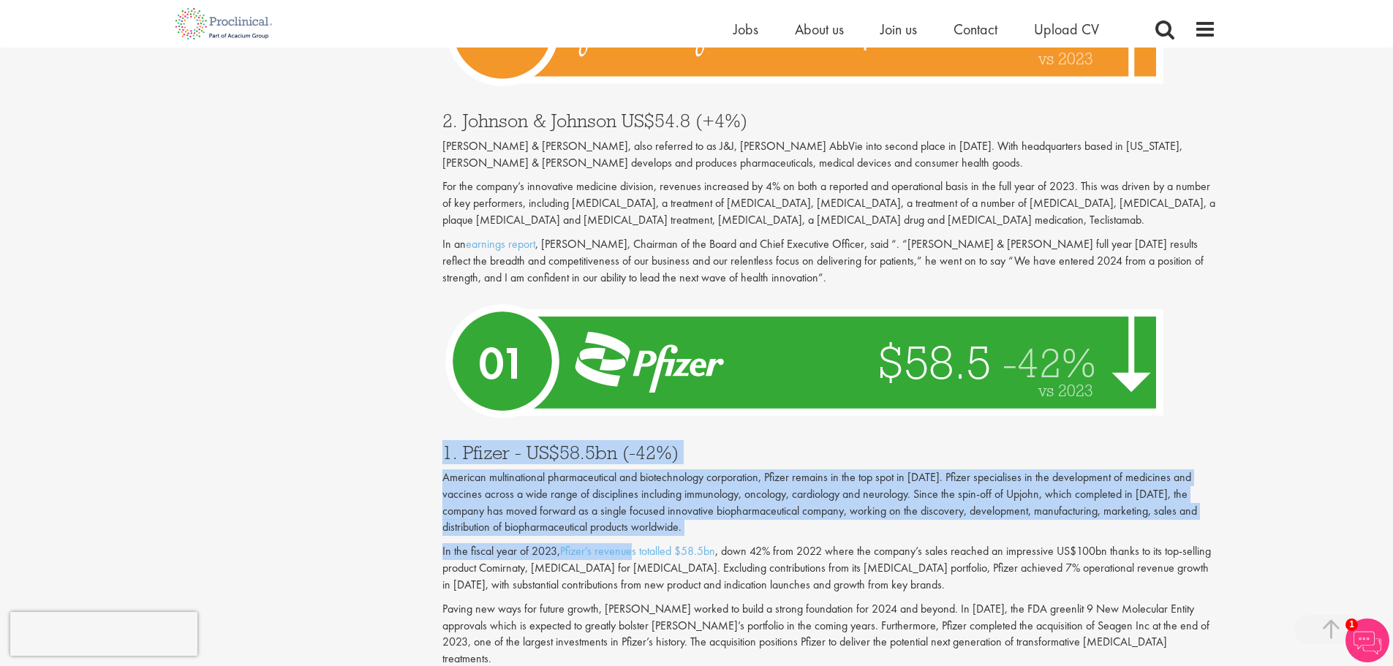
drag, startPoint x: 423, startPoint y: 371, endPoint x: 635, endPoint y: 472, distance: 234.2
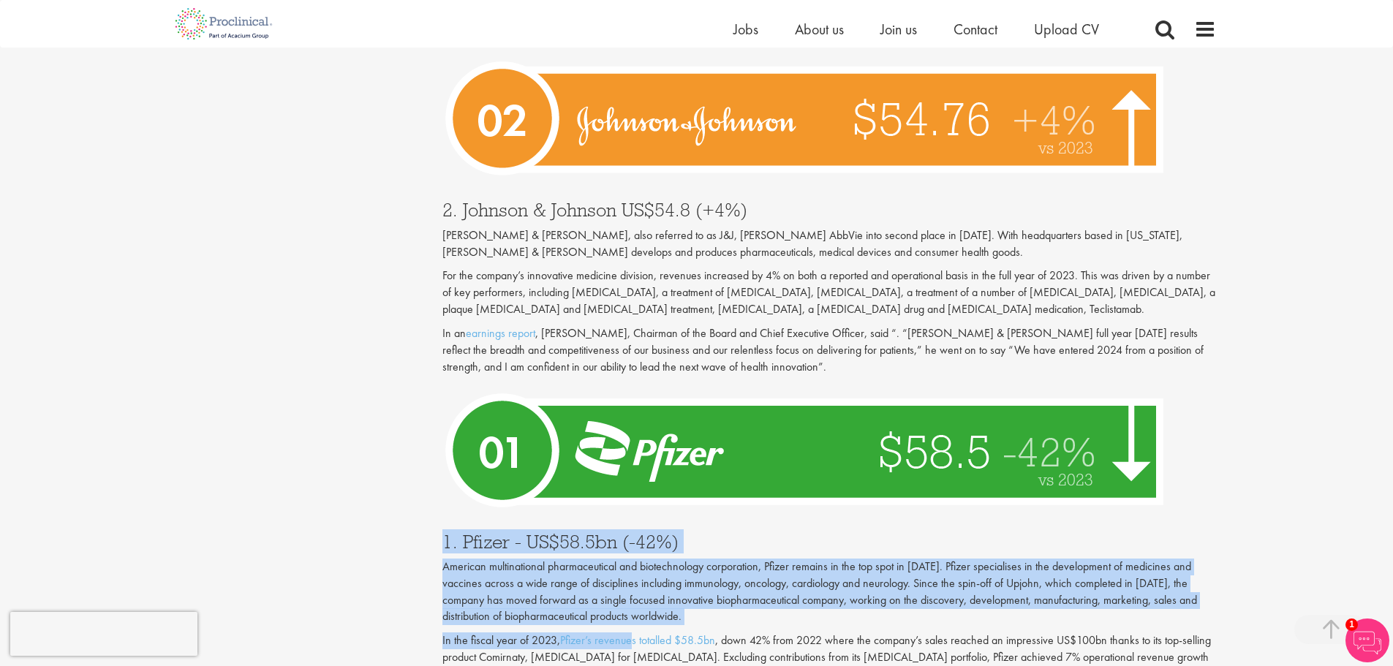
scroll to position [4841, 0]
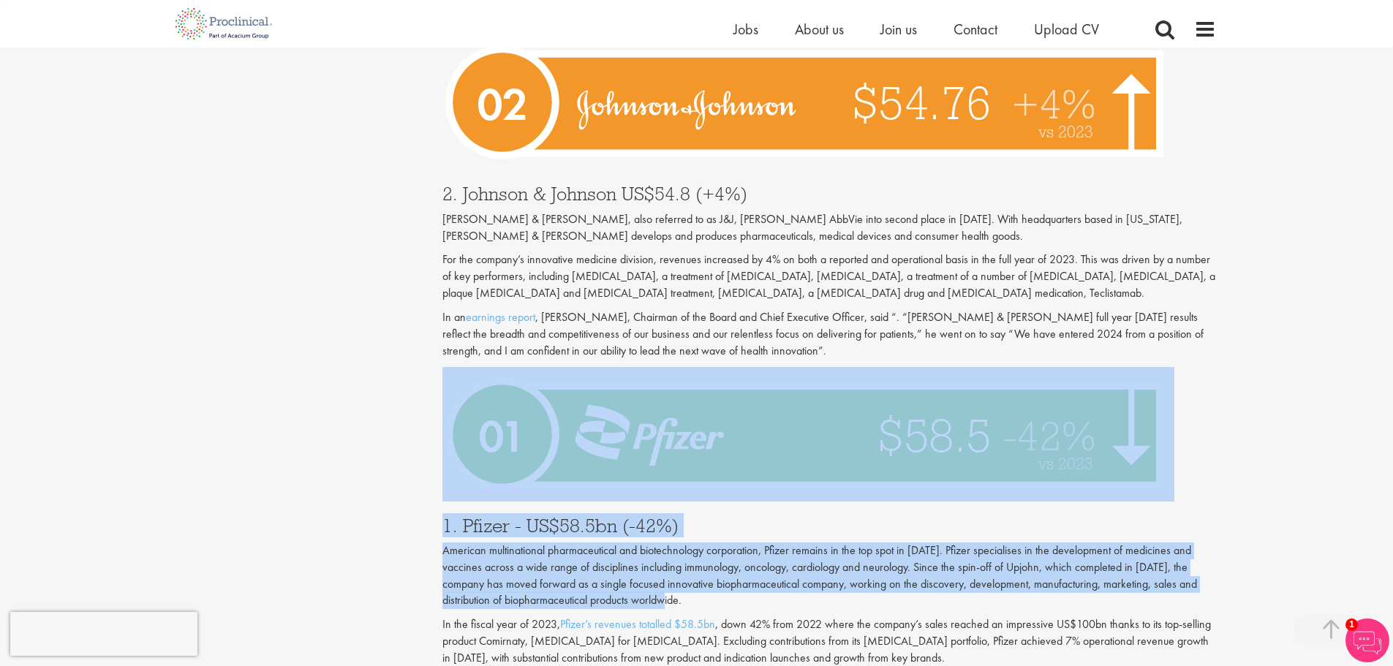
drag, startPoint x: 431, startPoint y: 434, endPoint x: 1055, endPoint y: 537, distance: 631.4
click at [1055, 543] on p "American multinational pharmaceutical and biotechnology corporation, Pfizer rem…" at bounding box center [829, 576] width 774 height 67
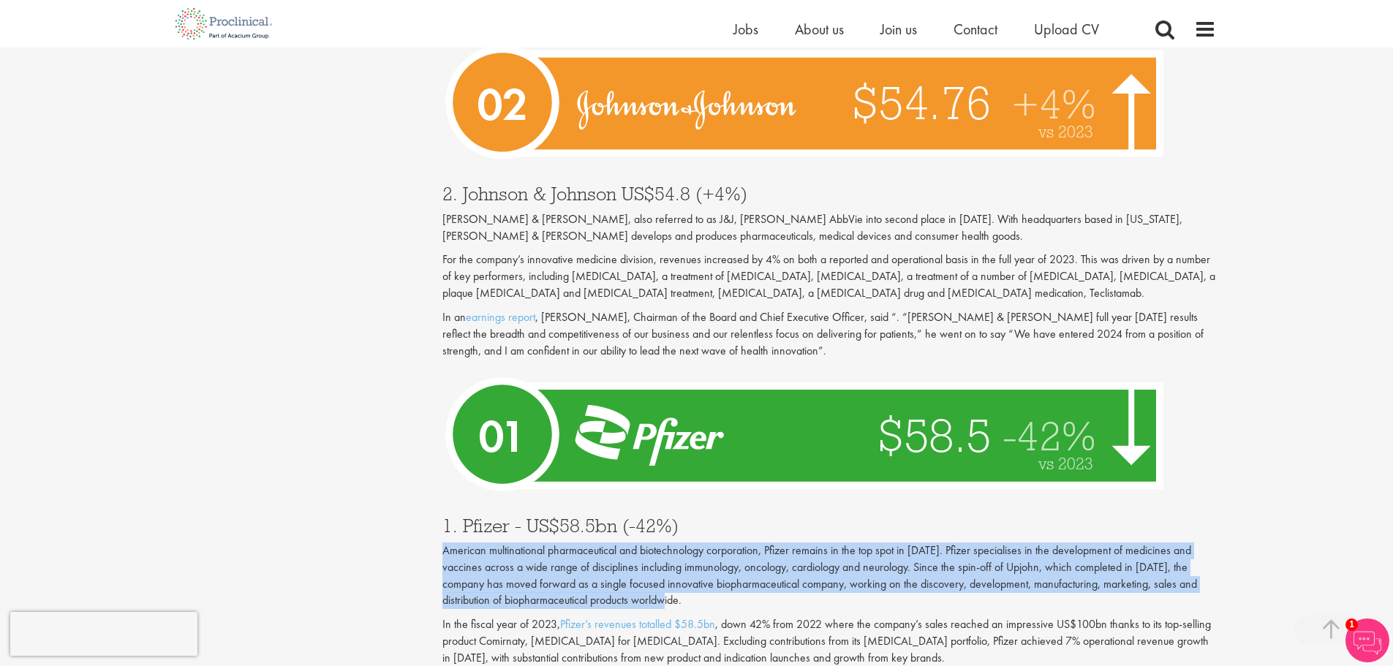
drag, startPoint x: 971, startPoint y: 535, endPoint x: 441, endPoint y: 481, distance: 532.9
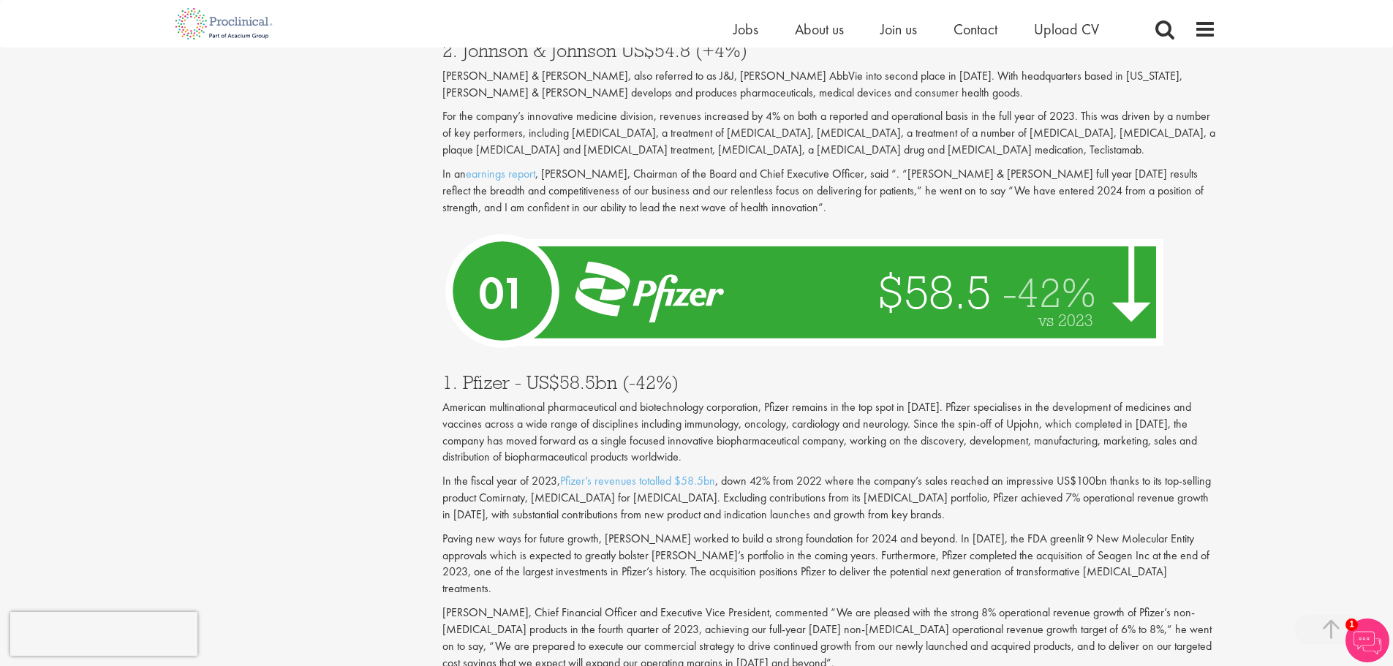
scroll to position [4987, 0]
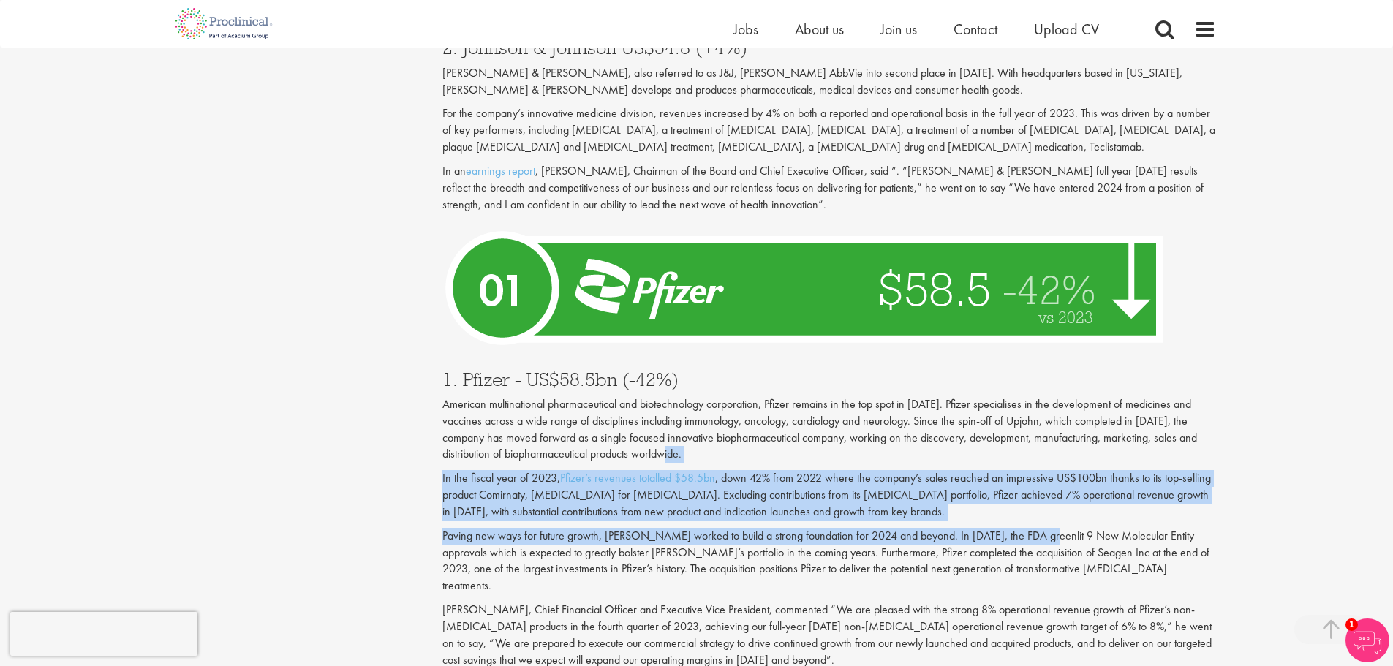
drag, startPoint x: 884, startPoint y: 390, endPoint x: 1027, endPoint y: 455, distance: 157.4
click at [1027, 455] on div "1. Pfizer - US$58.5bn (-42%) American multinational pharmaceutical and biotechn…" at bounding box center [829, 515] width 796 height 321
click at [960, 470] on p "In the fiscal year of 2023, Pfizer’s revenues totalled $58.5bn , down 42% from …" at bounding box center [829, 495] width 774 height 50
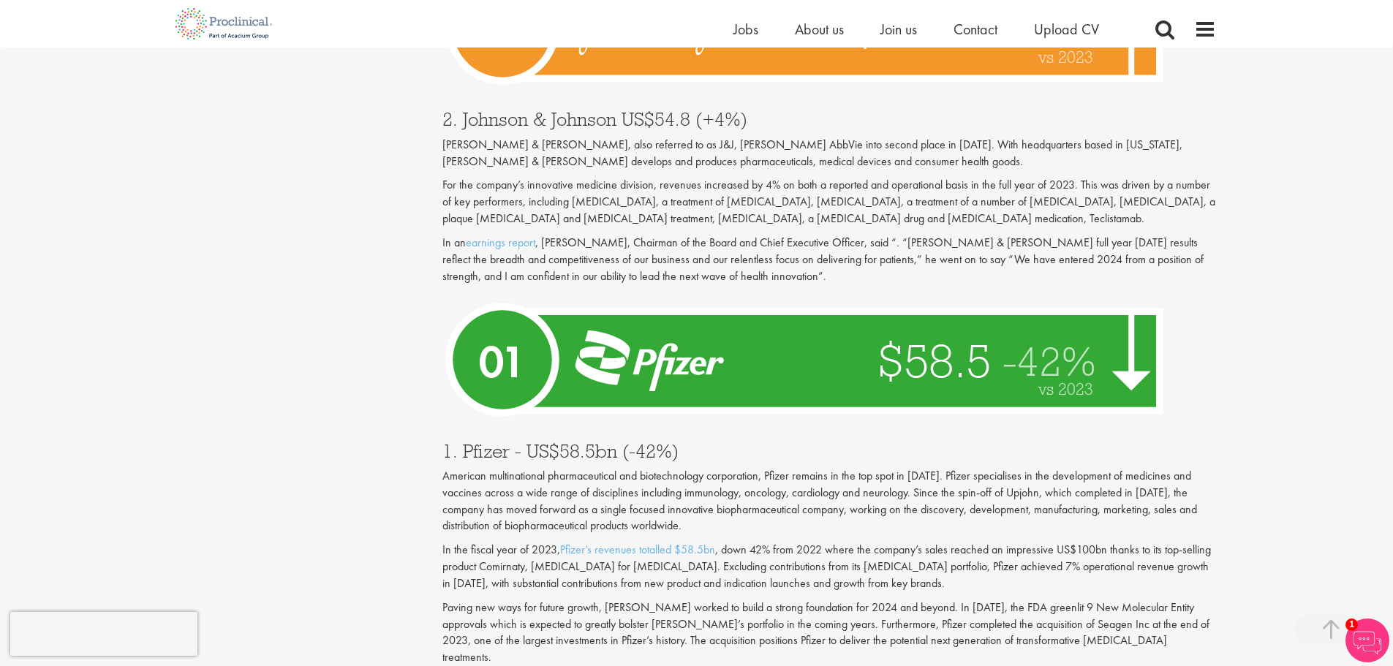
scroll to position [4914, 0]
